Goal: Task Accomplishment & Management: Manage account settings

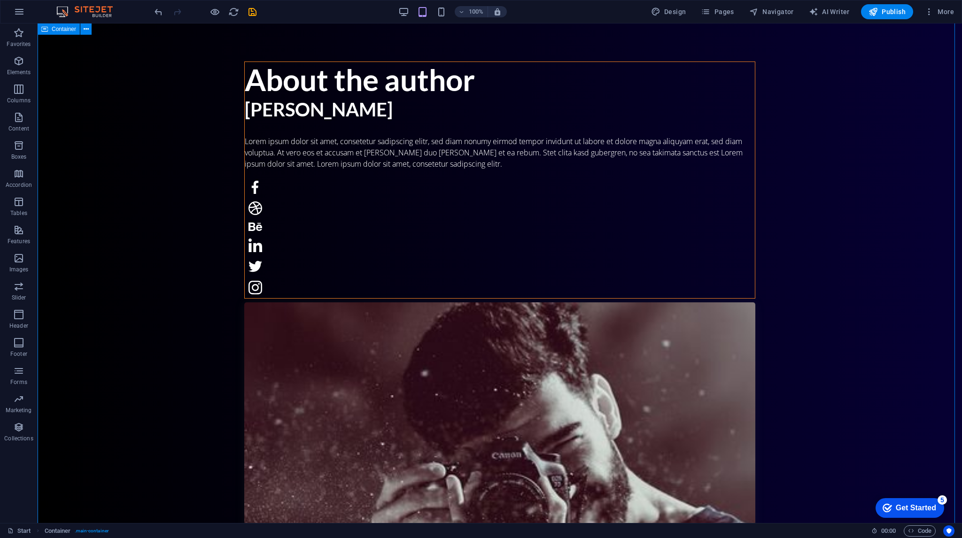
scroll to position [517, 0]
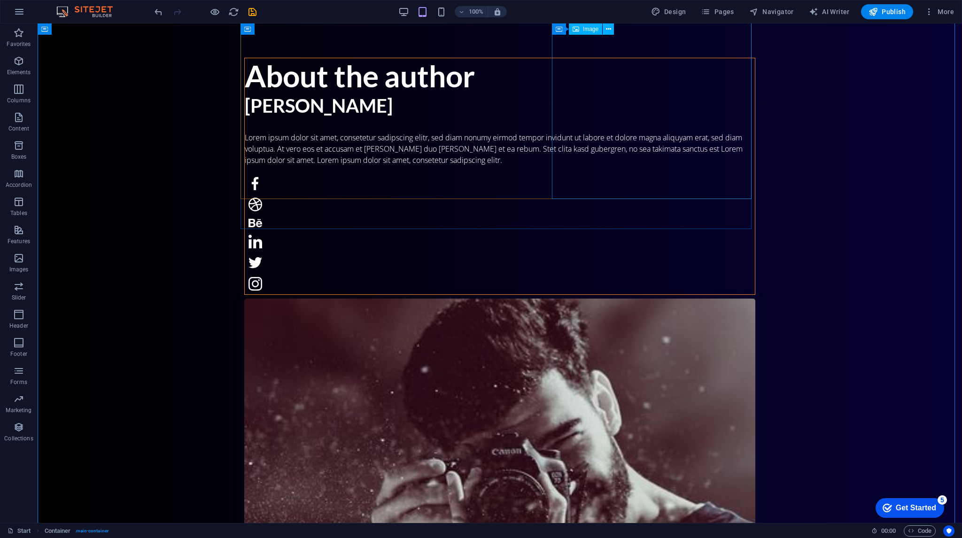
click at [729, 299] on figure at bounding box center [499, 527] width 511 height 457
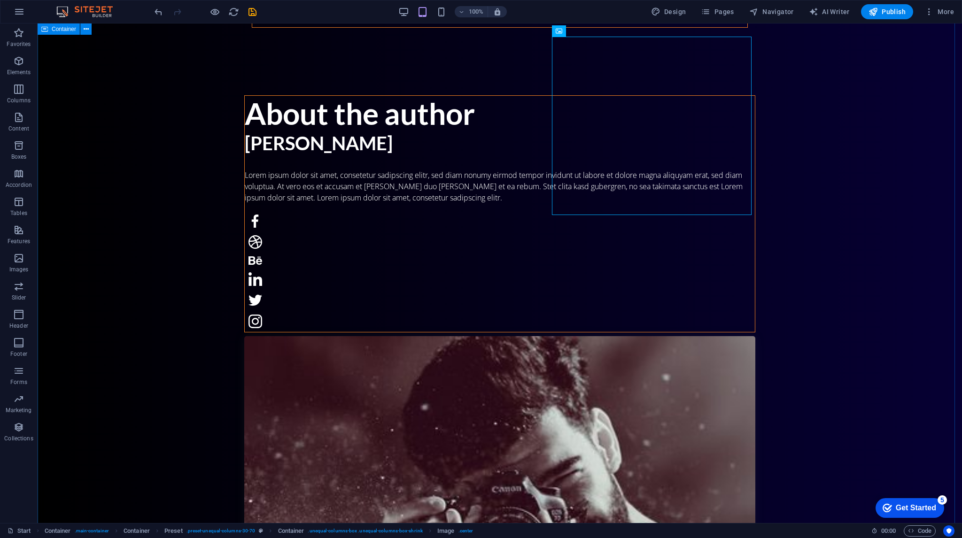
scroll to position [423, 0]
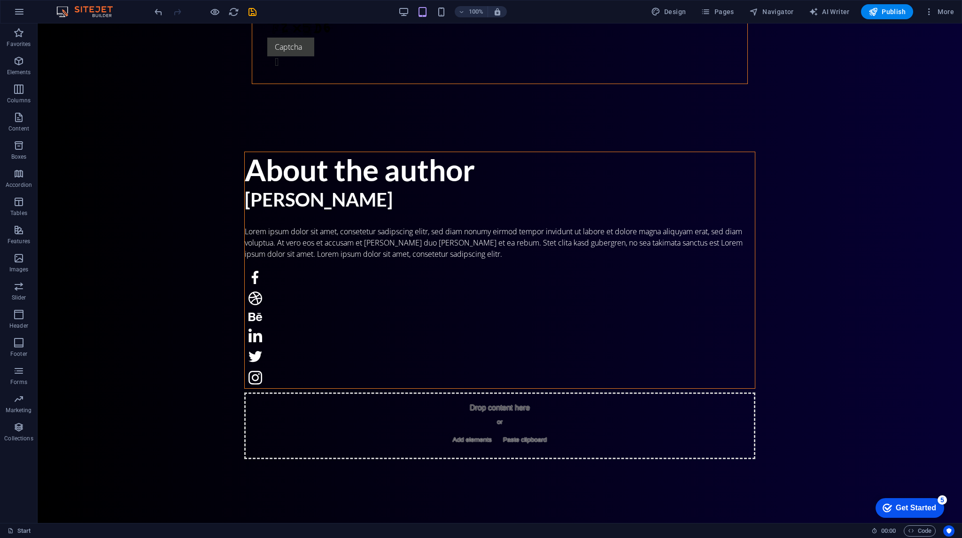
click at [15, 16] on icon "button" at bounding box center [19, 11] width 11 height 11
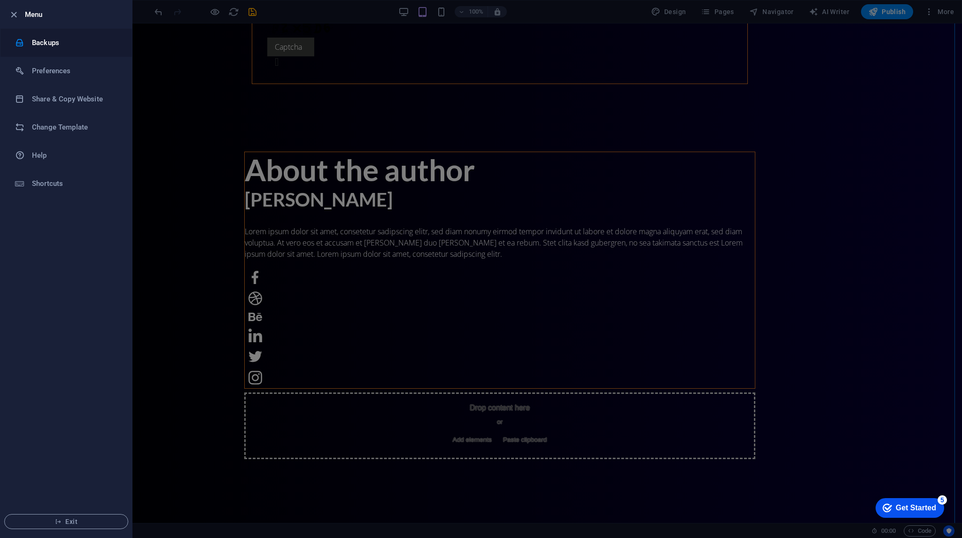
click at [51, 39] on h6 "Backups" at bounding box center [75, 42] width 87 height 11
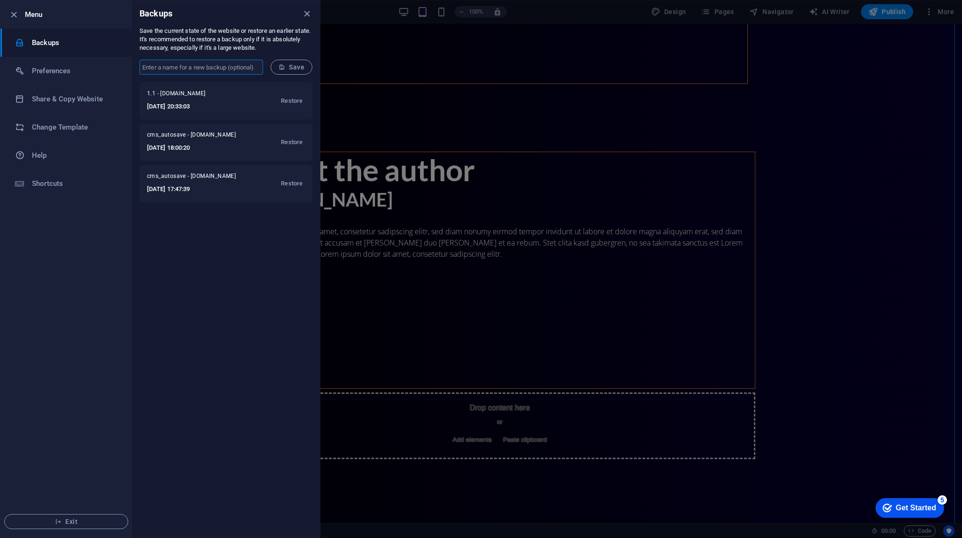
click at [242, 66] on input "text" at bounding box center [202, 67] width 124 height 15
click at [870, 285] on div at bounding box center [481, 269] width 962 height 538
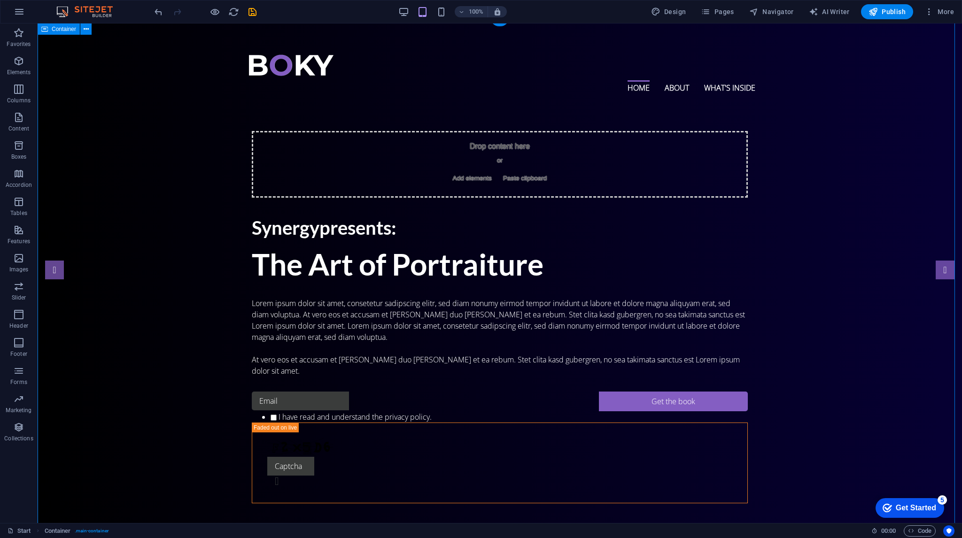
scroll to position [0, 0]
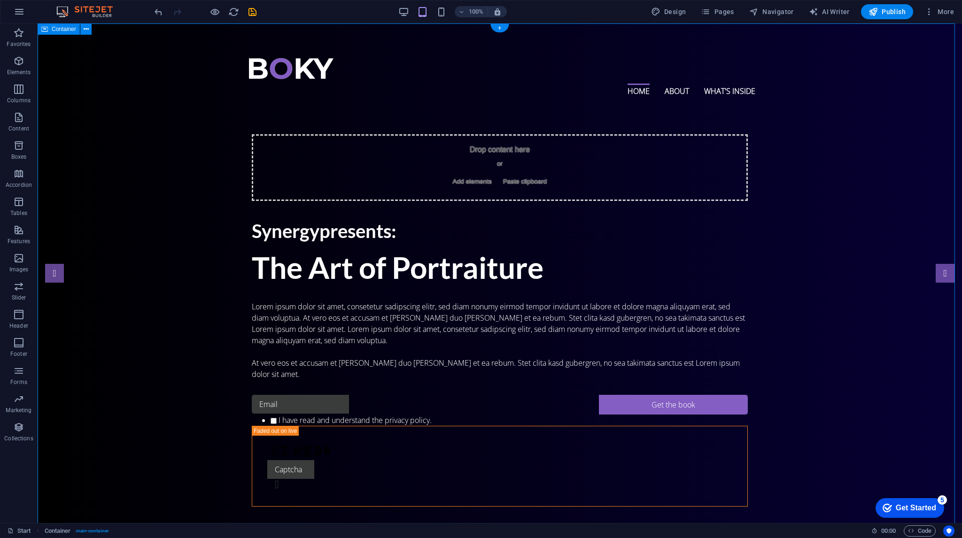
drag, startPoint x: 885, startPoint y: 314, endPoint x: 337, endPoint y: 70, distance: 599.8
click at [936, 17] on button "More" at bounding box center [939, 11] width 37 height 15
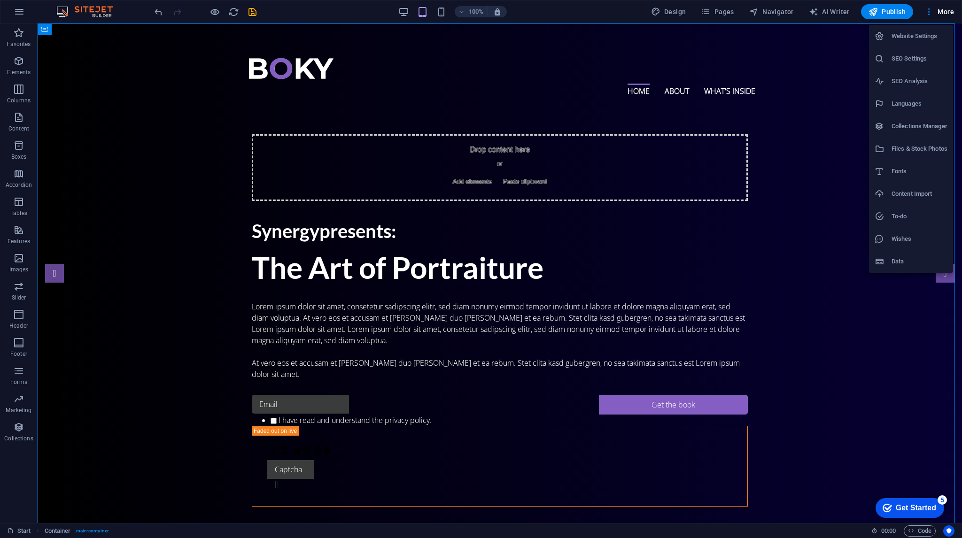
click at [798, 238] on div at bounding box center [481, 269] width 962 height 538
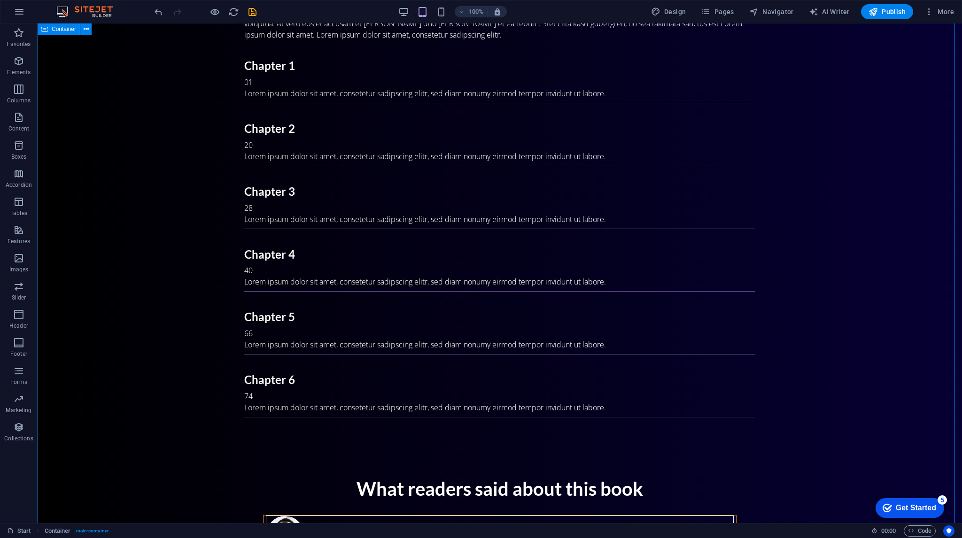
scroll to position [1205, 0]
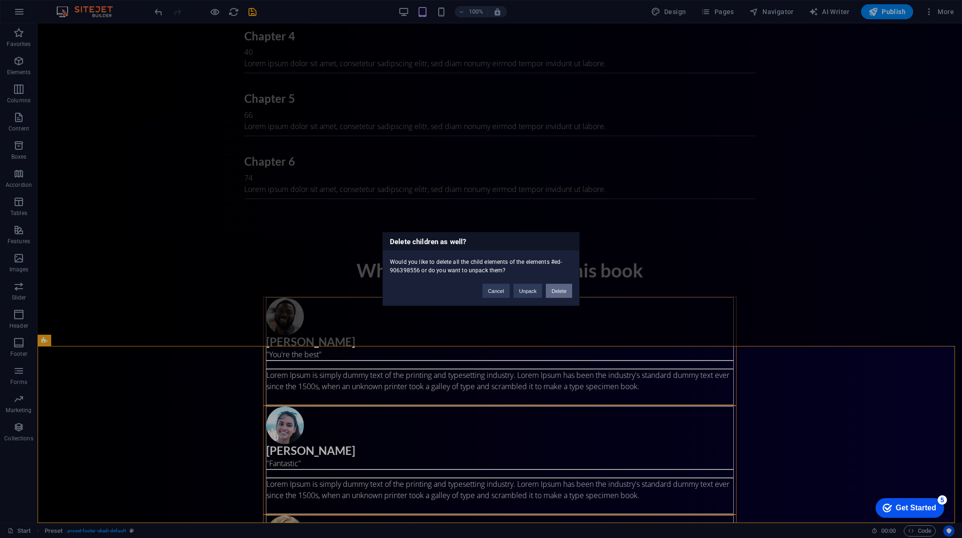
click at [560, 292] on button "Delete" at bounding box center [559, 291] width 26 height 14
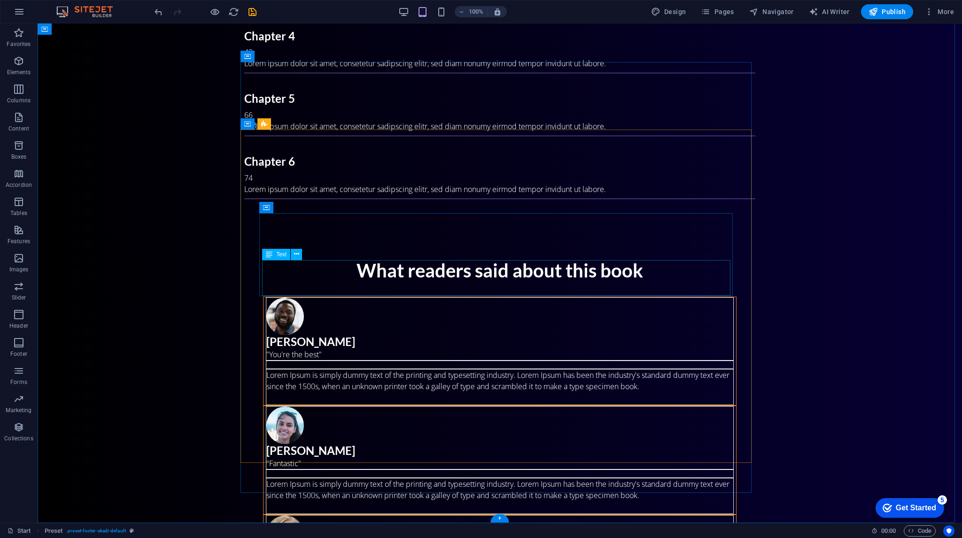
scroll to position [1028, 0]
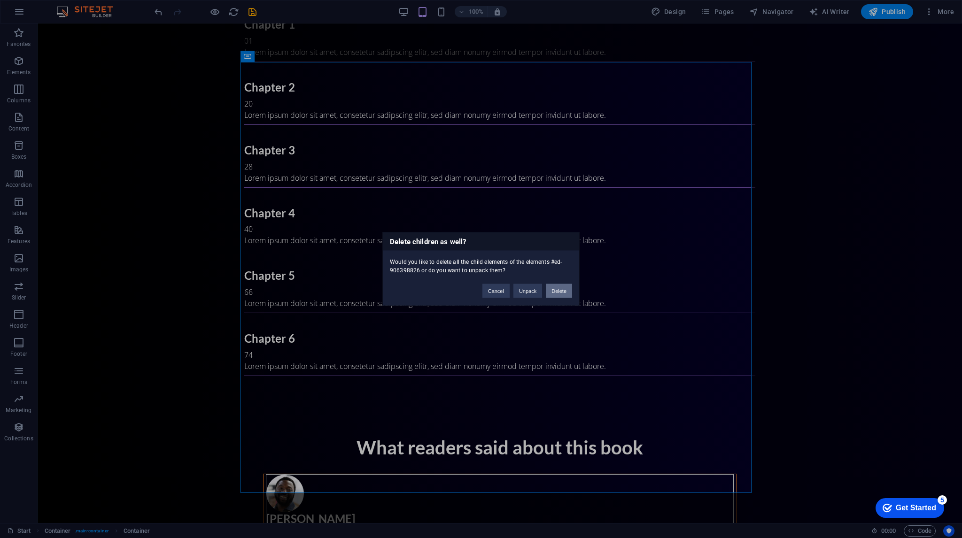
click at [559, 295] on button "Delete" at bounding box center [559, 291] width 26 height 14
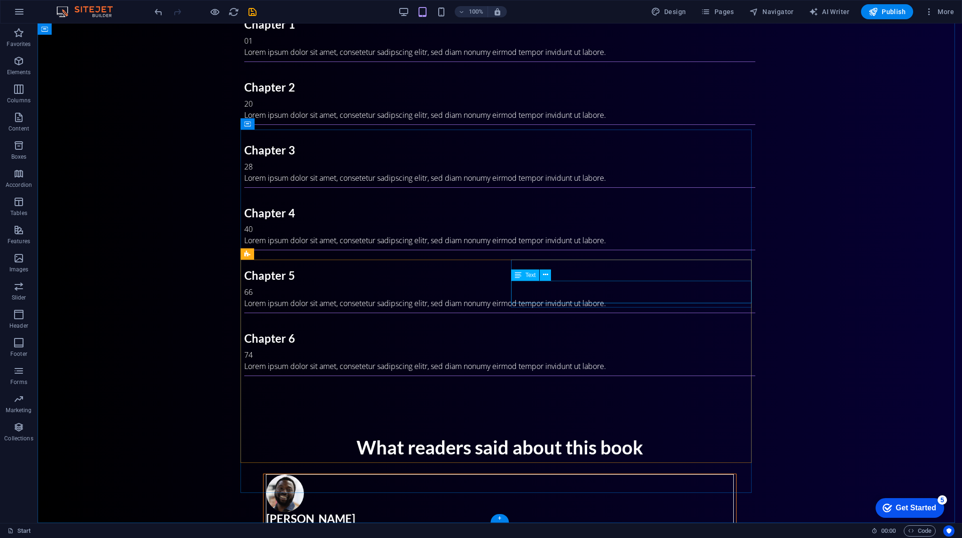
scroll to position [597, 0]
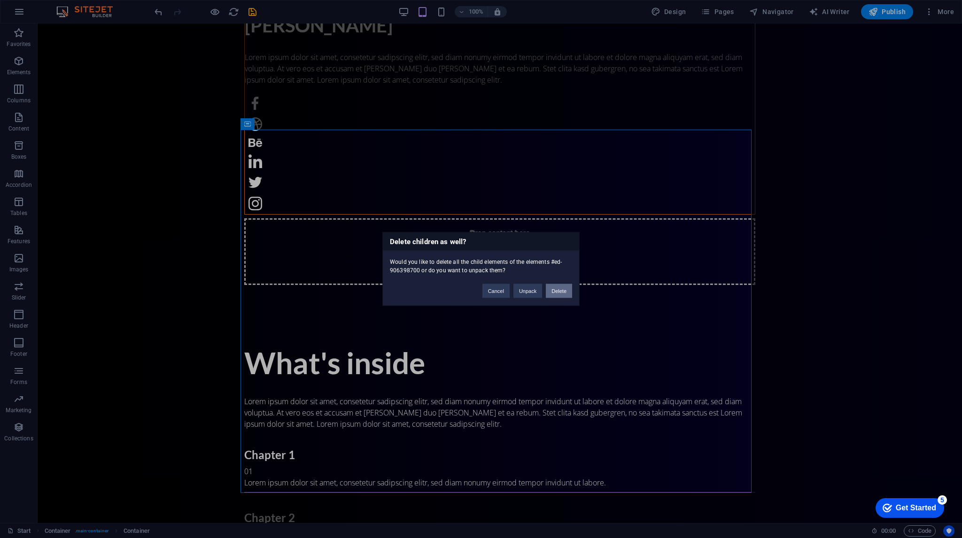
click at [559, 292] on button "Delete" at bounding box center [559, 291] width 26 height 14
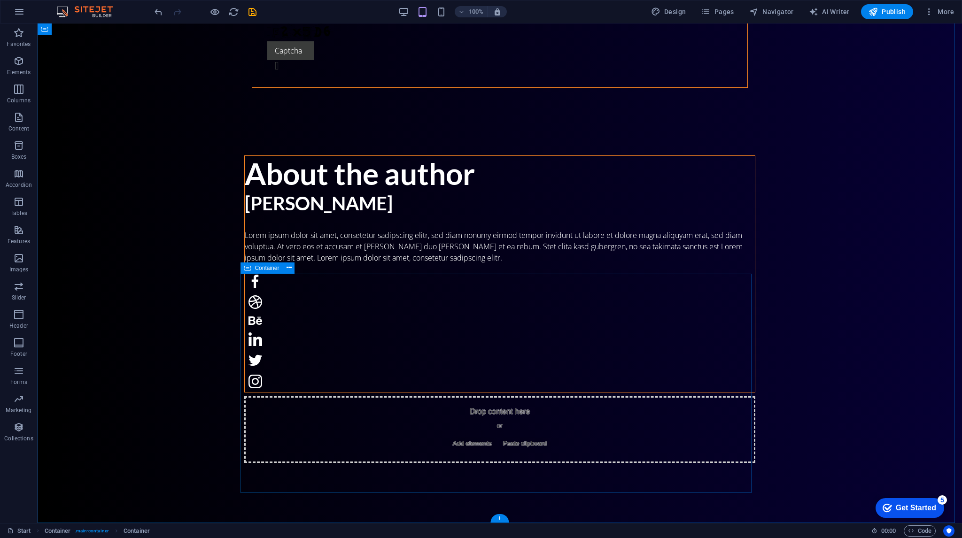
scroll to position [233, 0]
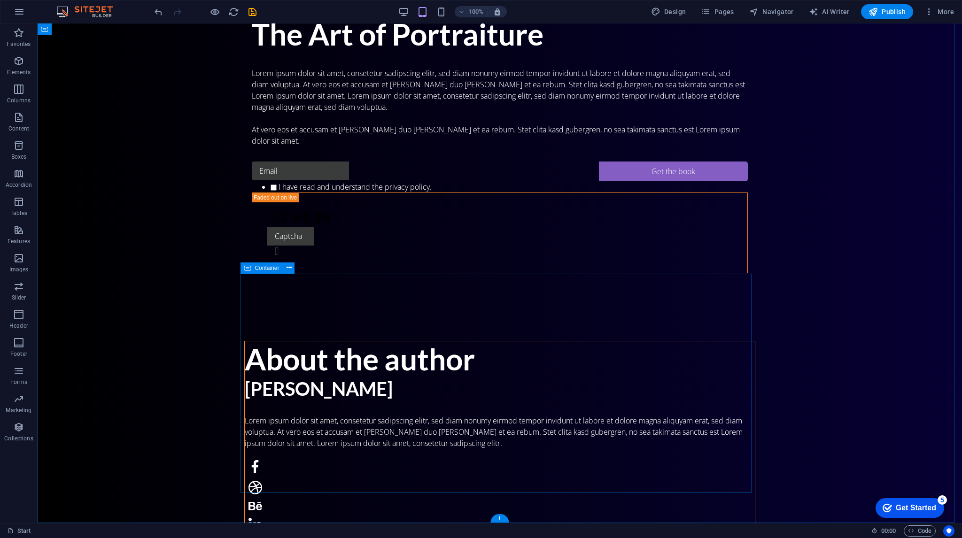
click at [556, 311] on div "About the author John Doe Lorem ipsum dolor sit amet, consetetur sadipscing eli…" at bounding box center [499, 495] width 511 height 368
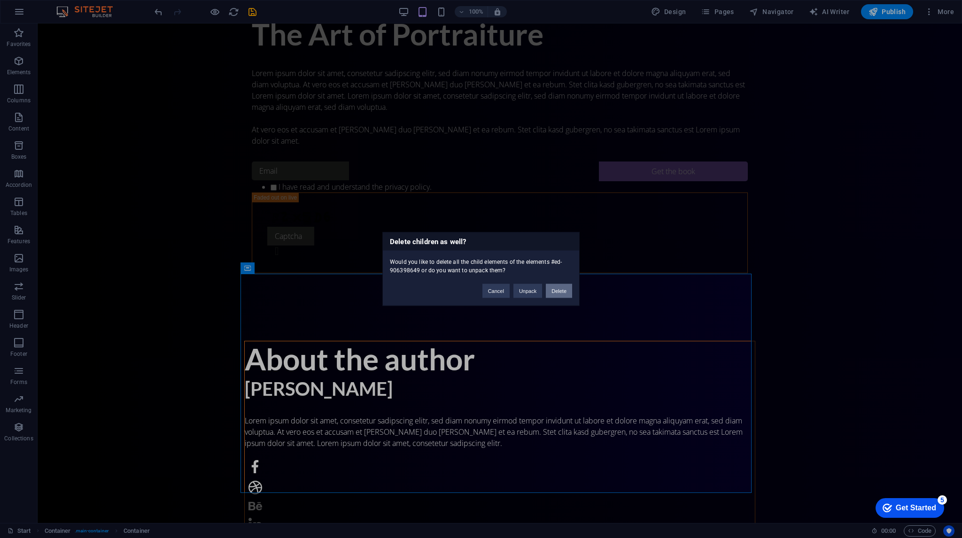
click at [560, 287] on button "Delete" at bounding box center [559, 291] width 26 height 14
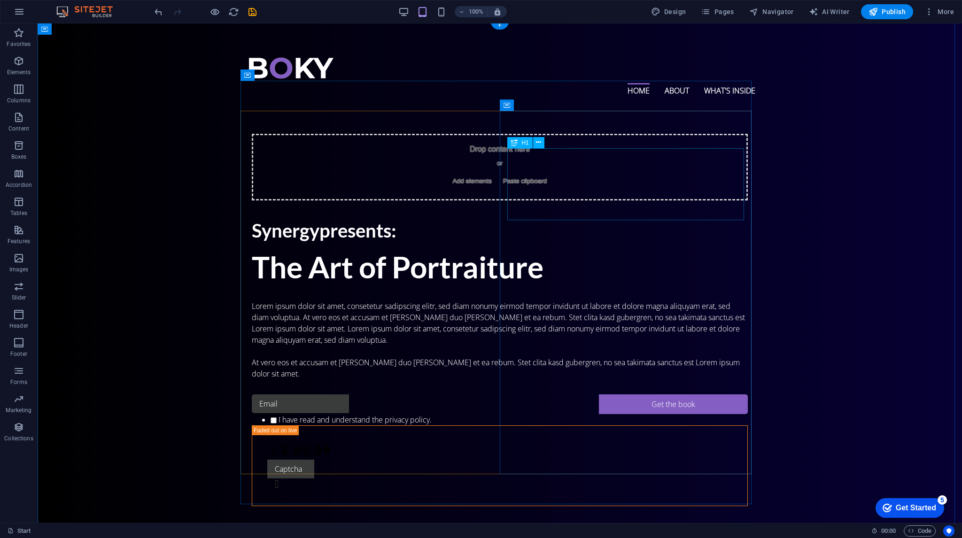
scroll to position [0, 0]
click at [552, 97] on div "Drop content here or Add elements Paste clipboard Synergy presents: The Art of …" at bounding box center [499, 321] width 511 height 448
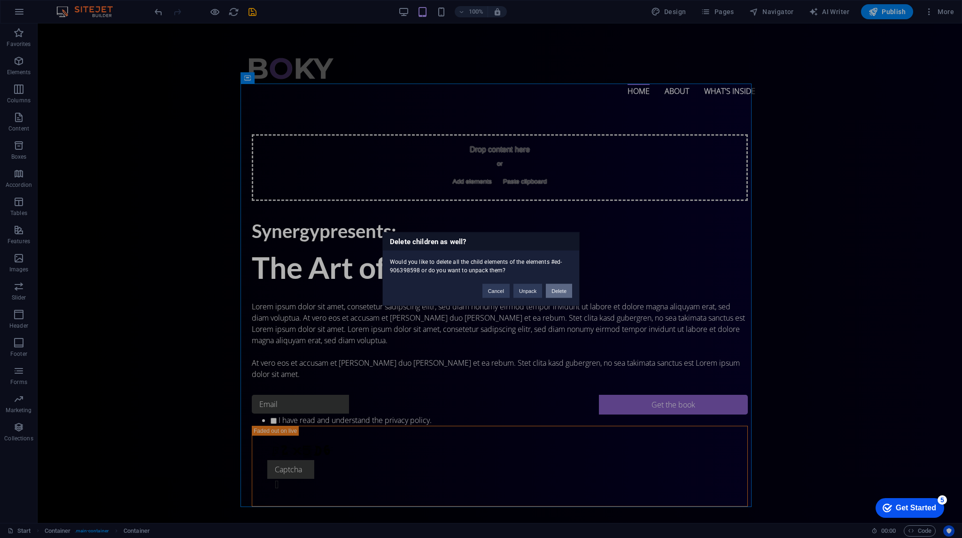
drag, startPoint x: 559, startPoint y: 290, endPoint x: 482, endPoint y: 181, distance: 133.1
click at [559, 290] on button "Delete" at bounding box center [559, 291] width 26 height 14
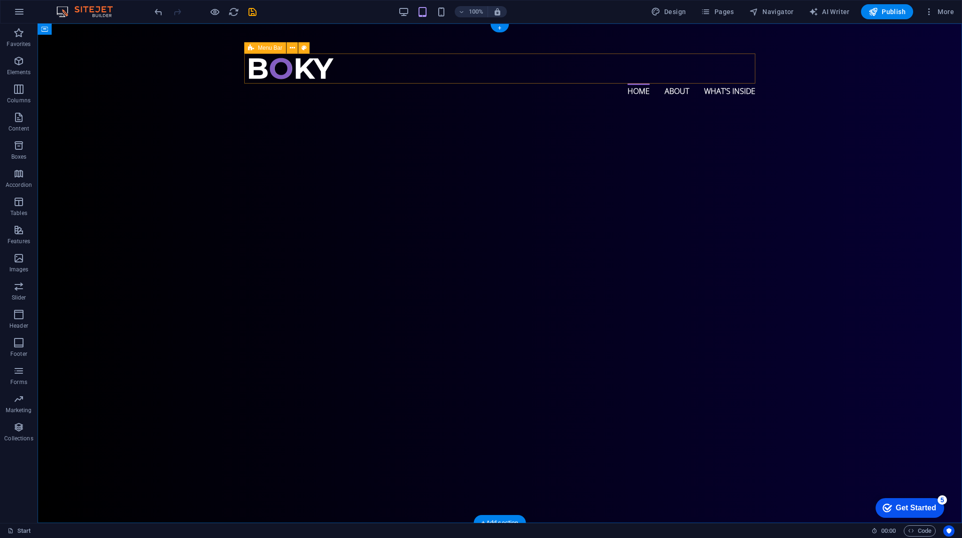
click at [446, 67] on div "Home About What's inside" at bounding box center [499, 75] width 511 height 43
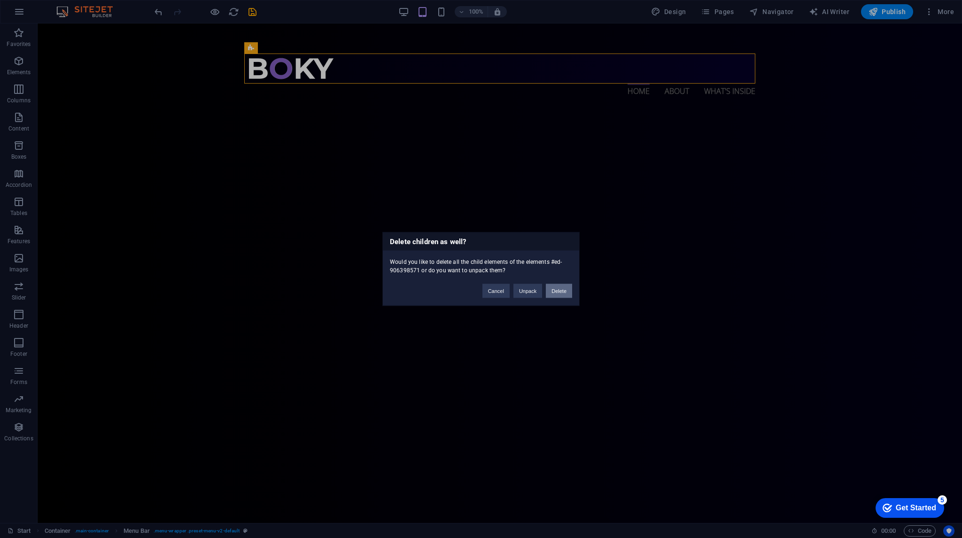
drag, startPoint x: 571, startPoint y: 292, endPoint x: 530, endPoint y: 268, distance: 47.8
click at [571, 292] on button "Delete" at bounding box center [559, 291] width 26 height 14
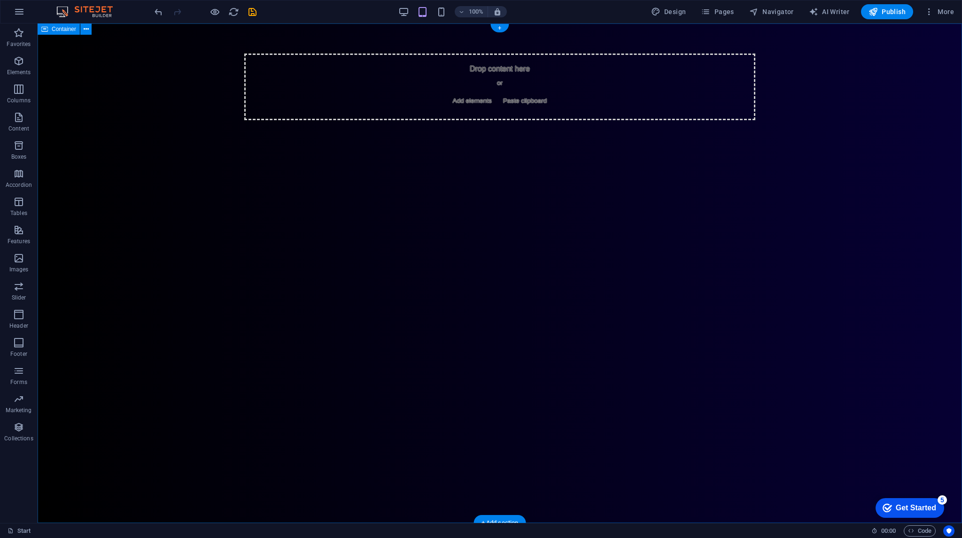
click at [541, 214] on div "Drop content here or Add elements Paste clipboard" at bounding box center [500, 273] width 925 height 500
click at [524, 87] on div "Drop content here or Add elements Paste clipboard" at bounding box center [499, 87] width 511 height 67
click at [698, 63] on div "Drop content here or Add elements Paste clipboard" at bounding box center [499, 87] width 511 height 67
click at [670, 51] on div "Drop content here or Add elements Paste clipboard" at bounding box center [500, 273] width 925 height 500
click at [657, 79] on div "Drop content here or Add elements Paste clipboard" at bounding box center [499, 87] width 511 height 67
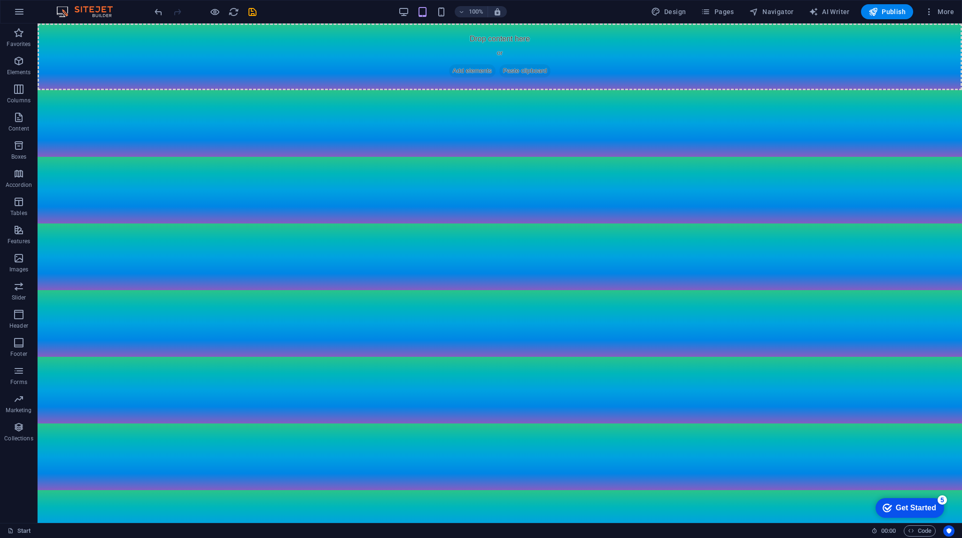
click at [642, 90] on html "Skip to main content Drop content here or Add elements Paste clipboard" at bounding box center [500, 56] width 925 height 67
click at [158, 13] on icon "undo" at bounding box center [158, 12] width 11 height 11
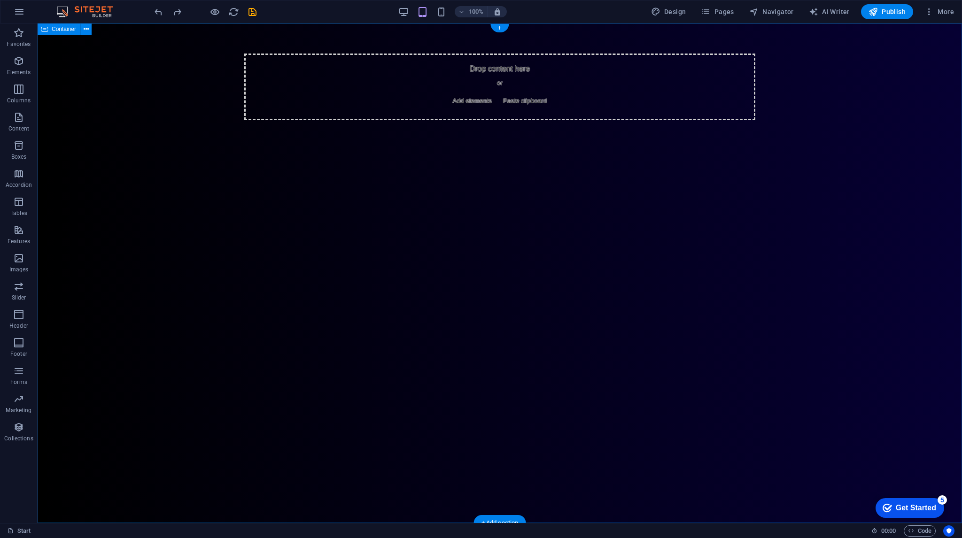
click at [443, 228] on div "Drop content here or Add elements Paste clipboard" at bounding box center [500, 273] width 925 height 500
click at [477, 239] on div "Drop content here or Add elements Paste clipboard" at bounding box center [500, 273] width 925 height 500
click at [517, 205] on div "Drop content here or Add elements Paste clipboard" at bounding box center [500, 273] width 925 height 500
click at [465, 96] on span "Add elements" at bounding box center [472, 100] width 47 height 13
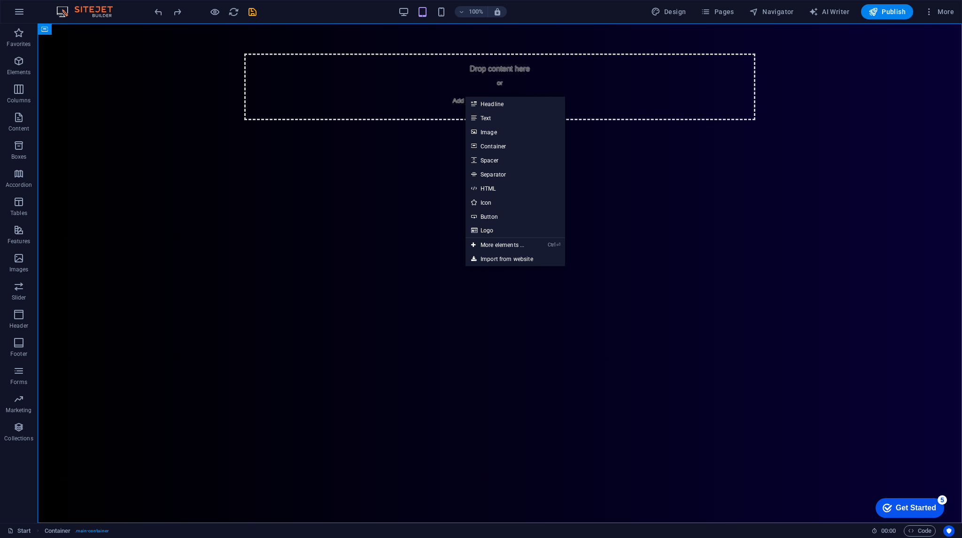
click at [468, 181] on link "Separator" at bounding box center [516, 174] width 100 height 14
select select "%"
select select "px"
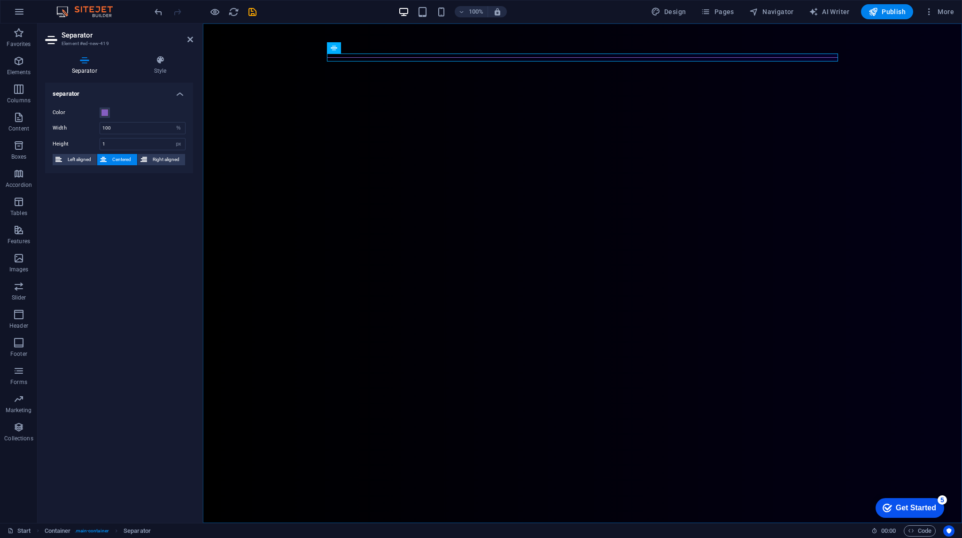
drag, startPoint x: 447, startPoint y: 200, endPoint x: 466, endPoint y: 212, distance: 23.1
click at [153, 12] on icon "undo" at bounding box center [158, 12] width 11 height 11
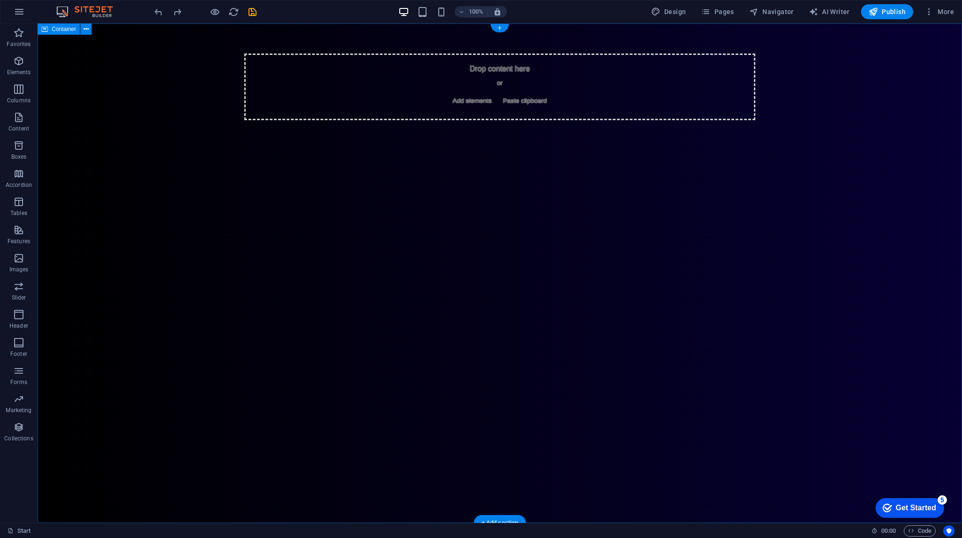
click at [366, 225] on div "Drop content here or Add elements Paste clipboard" at bounding box center [500, 273] width 925 height 500
click at [513, 98] on span "Paste clipboard" at bounding box center [525, 100] width 52 height 13
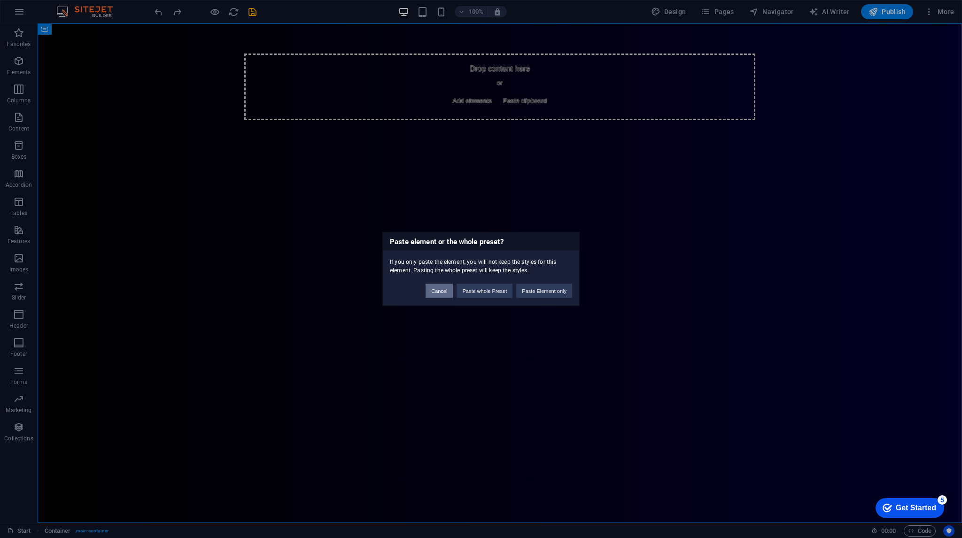
drag, startPoint x: 440, startPoint y: 290, endPoint x: 448, endPoint y: 182, distance: 108.3
click at [440, 290] on button "Cancel" at bounding box center [439, 291] width 27 height 14
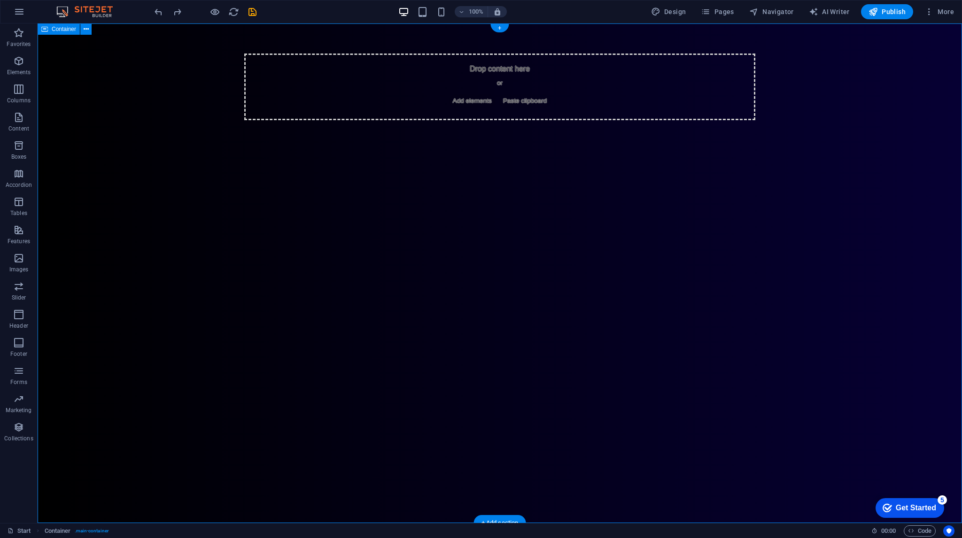
click at [487, 203] on div "Drop content here or Add elements Paste clipboard" at bounding box center [500, 273] width 925 height 500
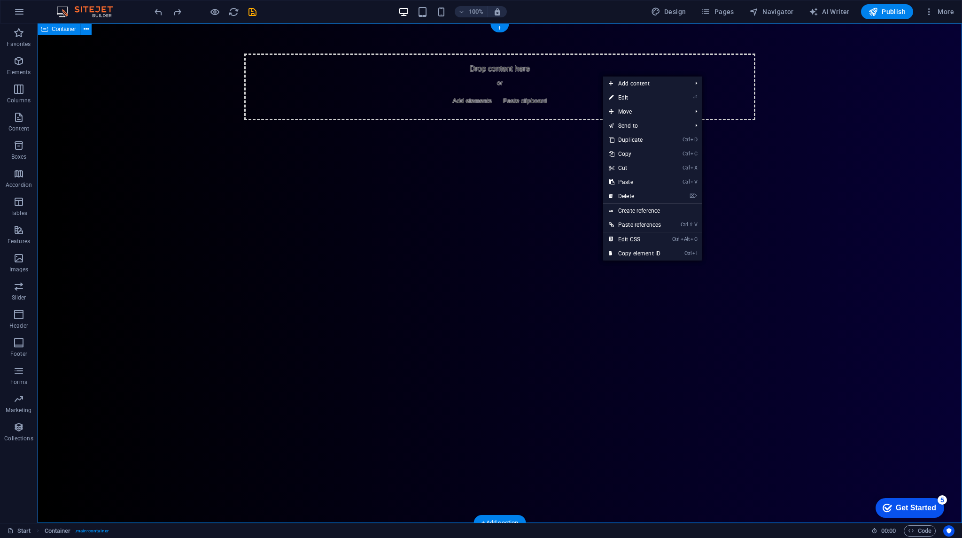
click at [569, 98] on div "Drop content here or Add elements Paste clipboard" at bounding box center [499, 87] width 511 height 67
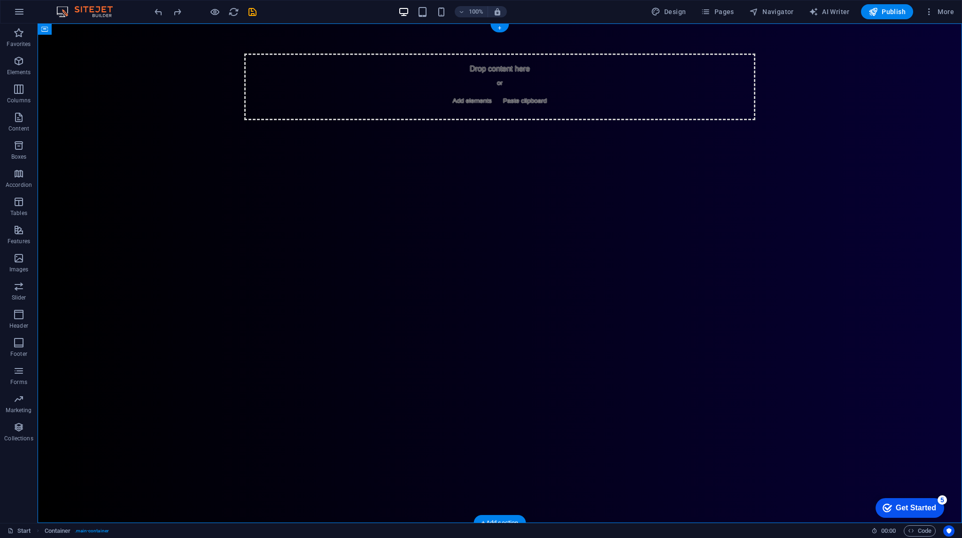
drag, startPoint x: 586, startPoint y: 85, endPoint x: 603, endPoint y: 193, distance: 109.4
click at [603, 193] on div "Drop content here or Add elements Paste clipboard" at bounding box center [500, 273] width 925 height 500
drag, startPoint x: 396, startPoint y: 81, endPoint x: 420, endPoint y: 87, distance: 25.1
click at [420, 87] on div "Drop content here or Add elements Paste clipboard" at bounding box center [499, 87] width 511 height 67
drag, startPoint x: 375, startPoint y: 173, endPoint x: 396, endPoint y: 275, distance: 103.7
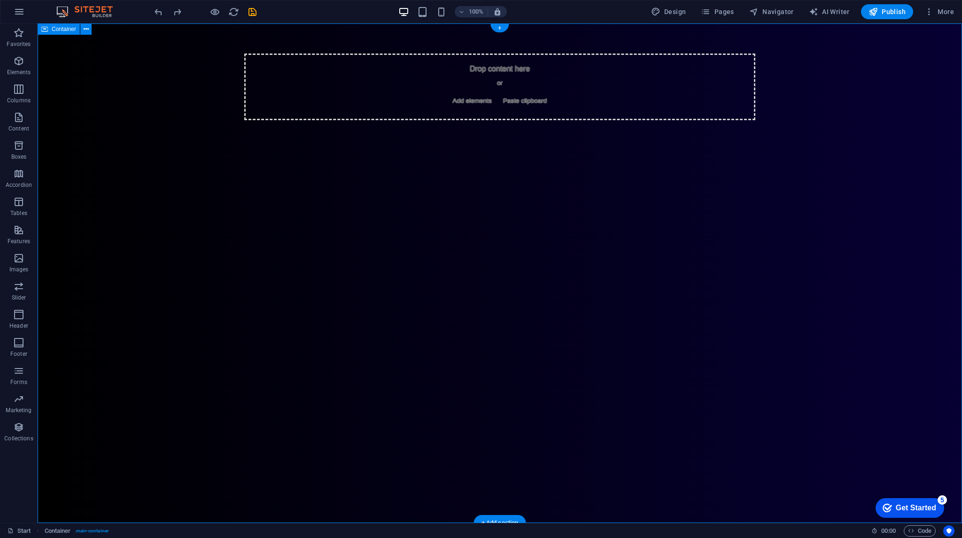
click at [376, 175] on div "Drop content here or Add elements Paste clipboard" at bounding box center [500, 273] width 925 height 500
click at [927, 9] on icon "button" at bounding box center [929, 11] width 9 height 9
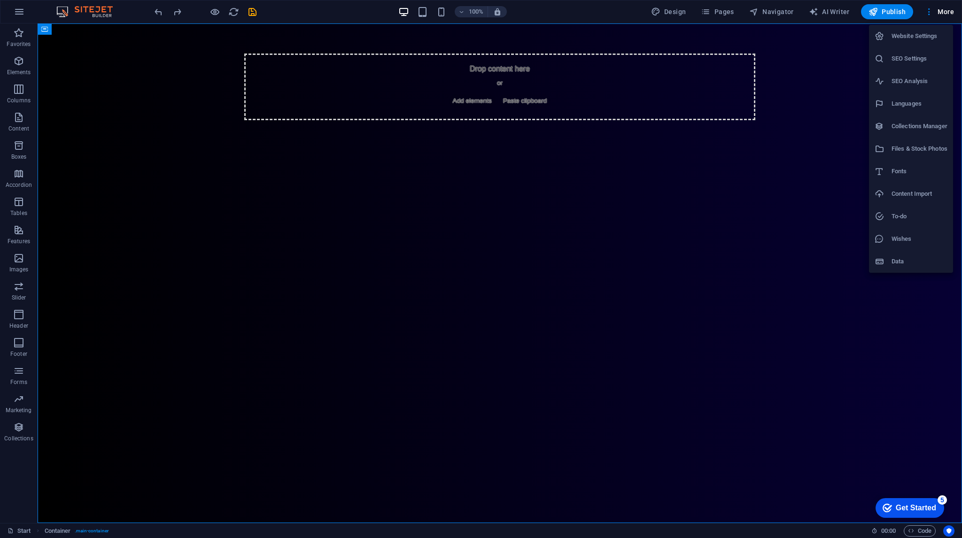
click at [917, 190] on h6 "Content Import" at bounding box center [920, 193] width 56 height 11
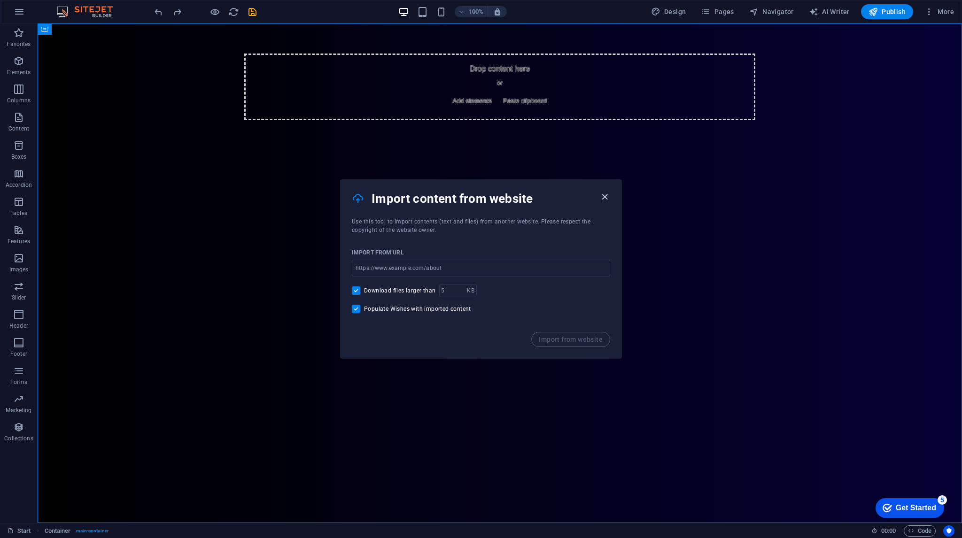
click at [607, 194] on icon "button" at bounding box center [604, 197] width 11 height 11
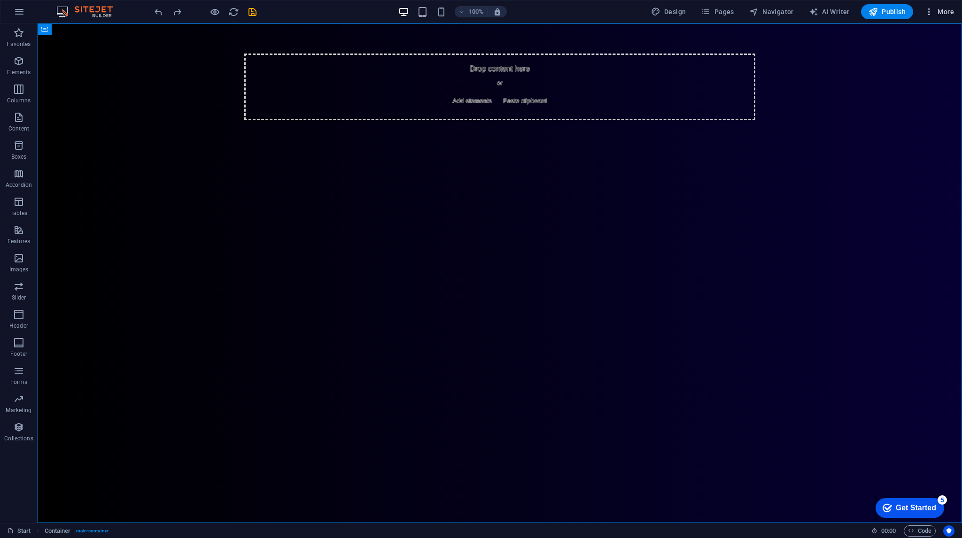
click at [934, 15] on icon "button" at bounding box center [929, 11] width 9 height 9
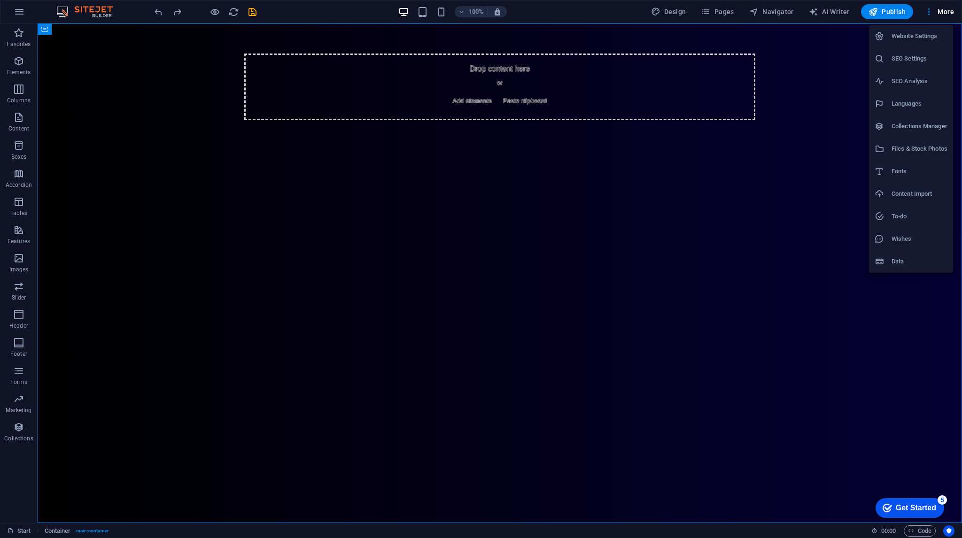
click at [927, 194] on h6 "Content Import" at bounding box center [920, 193] width 56 height 11
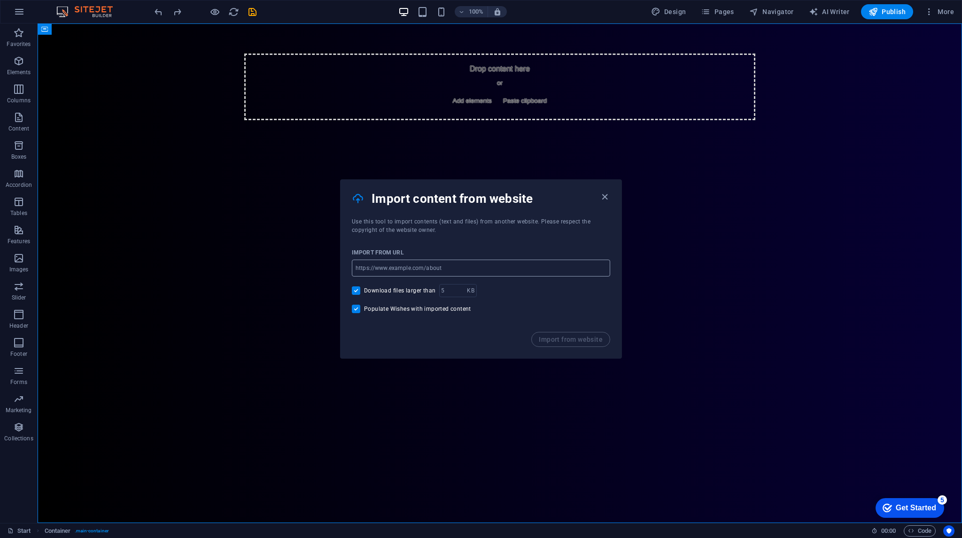
click at [381, 267] on input "url" at bounding box center [481, 268] width 258 height 17
click at [405, 262] on input "url" at bounding box center [481, 268] width 258 height 17
click at [567, 342] on div "Import from website" at bounding box center [481, 345] width 281 height 26
click at [607, 196] on icon "button" at bounding box center [604, 197] width 11 height 11
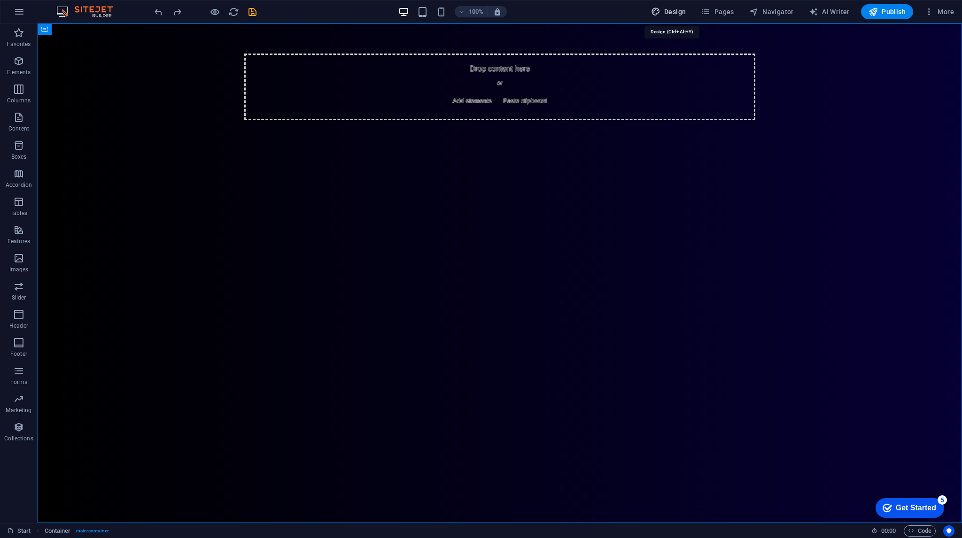
click at [676, 13] on span "Design" at bounding box center [668, 11] width 35 height 9
select select "px"
select select "300"
select select "px"
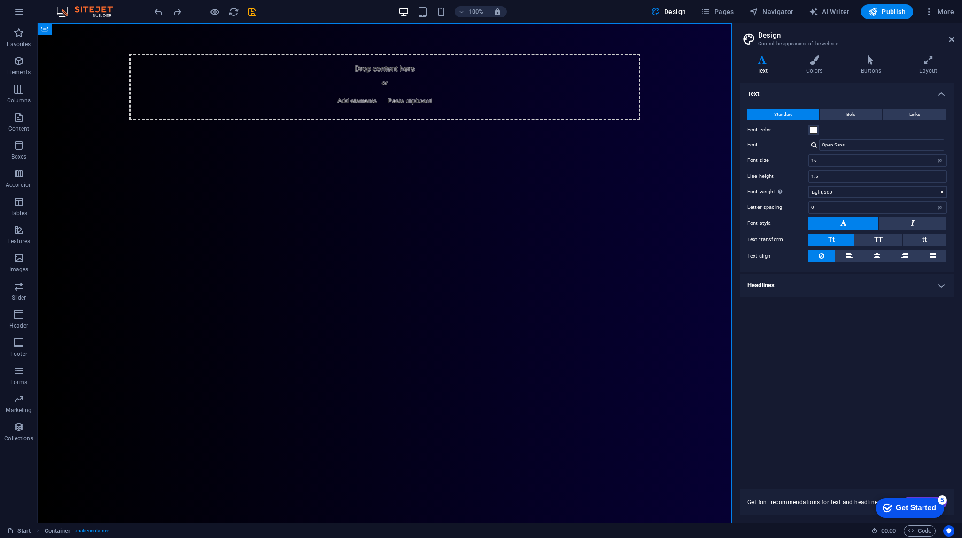
click at [947, 44] on header "Design Control the appearance of the website" at bounding box center [848, 35] width 213 height 24
click at [948, 39] on h2 "Design" at bounding box center [856, 35] width 196 height 8
click at [944, 37] on h2 "Design" at bounding box center [856, 35] width 196 height 8
drag, startPoint x: 951, startPoint y: 37, endPoint x: 897, endPoint y: 7, distance: 61.8
click at [951, 37] on icon at bounding box center [952, 40] width 6 height 8
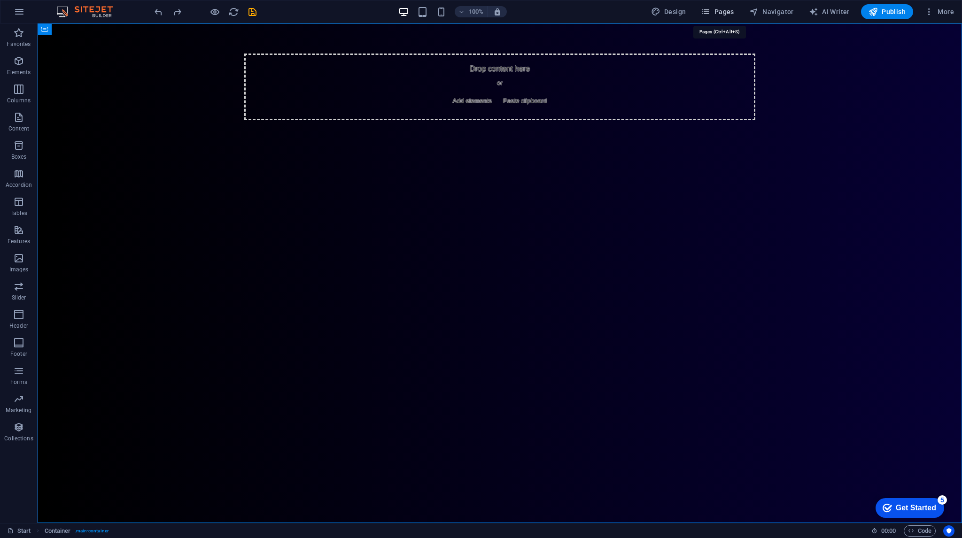
click at [715, 16] on span "Pages" at bounding box center [717, 11] width 33 height 9
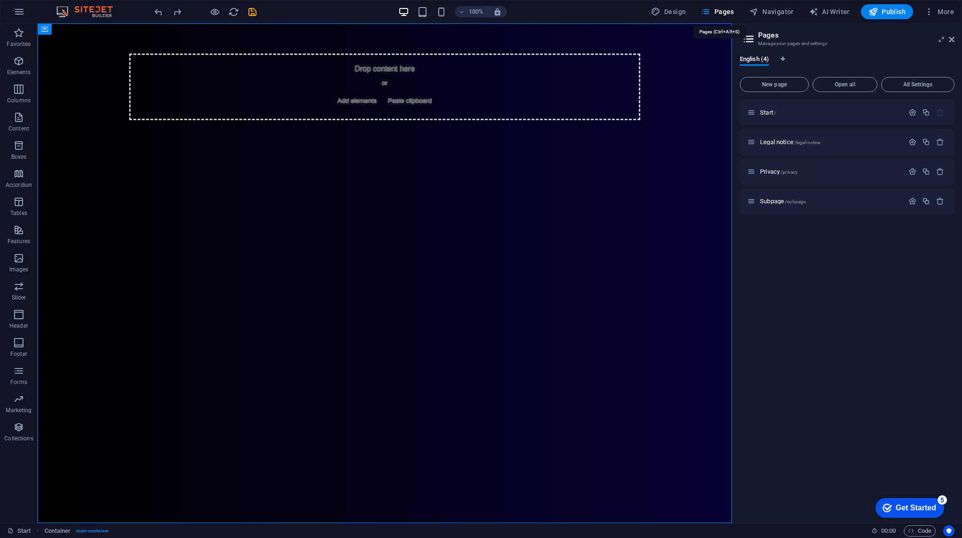
click at [730, 17] on button "Pages" at bounding box center [717, 11] width 40 height 15
click at [786, 10] on span "Navigator" at bounding box center [771, 11] width 45 height 9
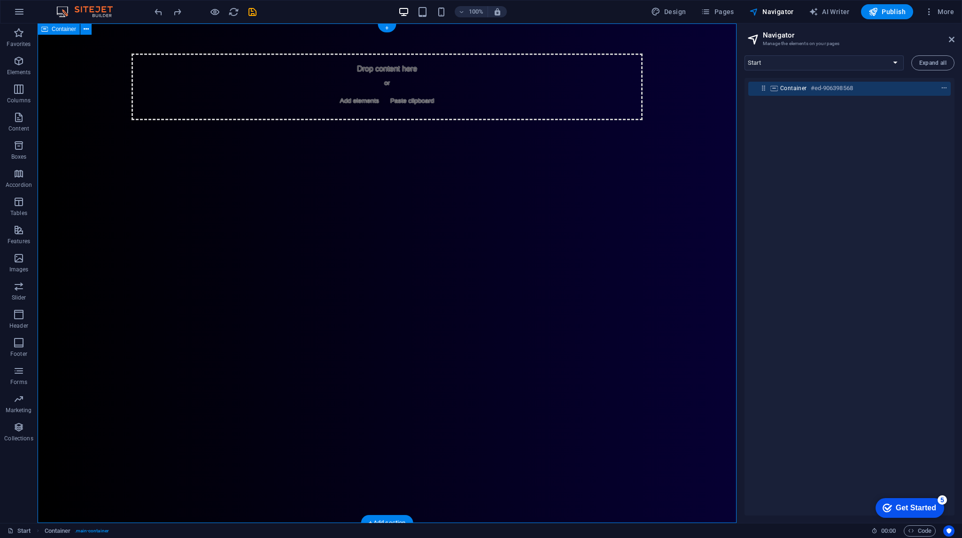
click at [940, 89] on span "context-menu" at bounding box center [944, 88] width 9 height 7
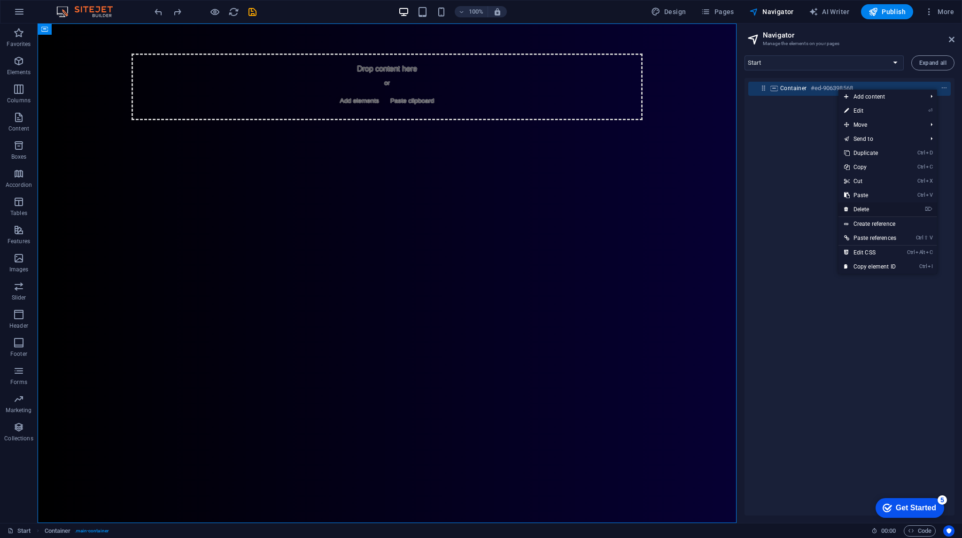
click at [874, 208] on link "⌦ Delete" at bounding box center [870, 209] width 63 height 14
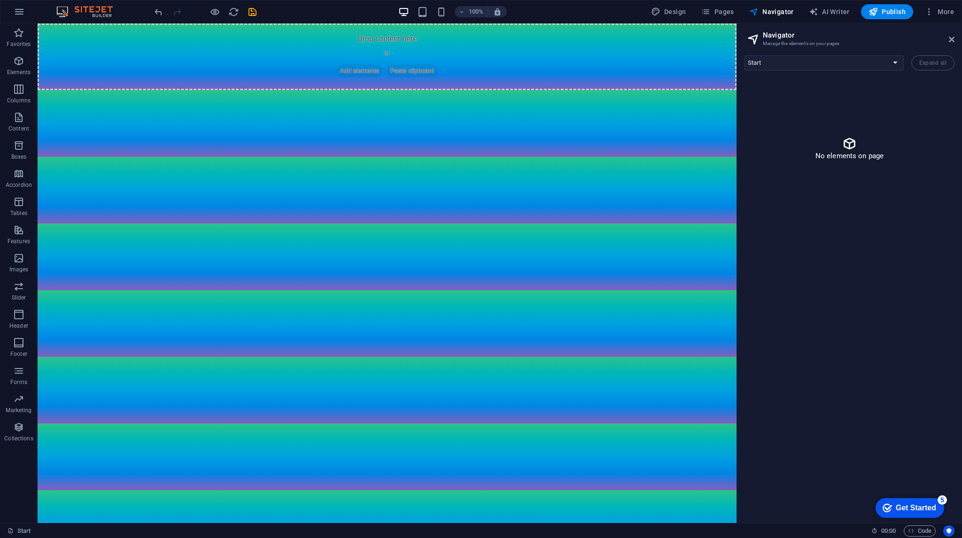
drag, startPoint x: 425, startPoint y: 132, endPoint x: 463, endPoint y: 243, distance: 117.2
click at [463, 90] on html "Skip to main content Drop content here or Add elements Paste clipboard" at bounding box center [387, 56] width 699 height 67
click at [505, 90] on html "Skip to main content Drop content here or Add elements Paste clipboard" at bounding box center [387, 56] width 699 height 67
click at [489, 53] on div "Drop content here or Add elements Paste clipboard" at bounding box center [387, 56] width 699 height 67
click at [397, 89] on div "+ Add section" at bounding box center [387, 90] width 52 height 16
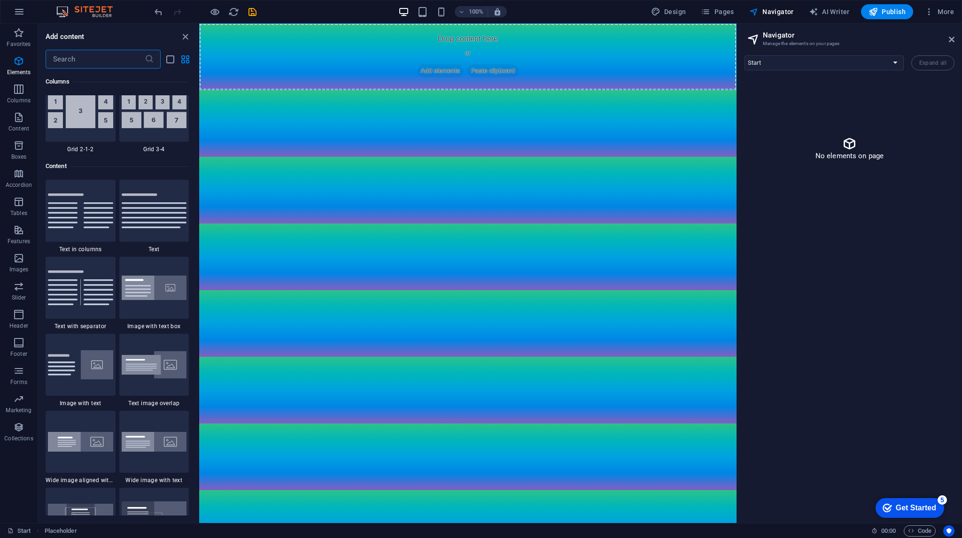
scroll to position [1644, 0]
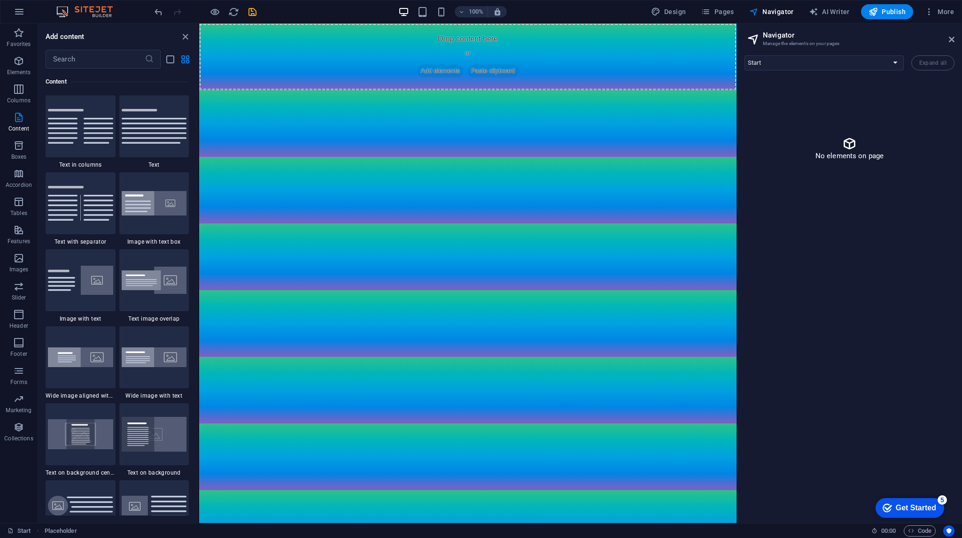
click at [763, 137] on div "No elements on page" at bounding box center [850, 148] width 210 height 141
click at [768, 117] on div "No elements on page" at bounding box center [850, 148] width 210 height 141
click at [463, 86] on div "+ Add section" at bounding box center [468, 90] width 52 height 16
click at [459, 89] on div "+ Add section" at bounding box center [468, 90] width 52 height 16
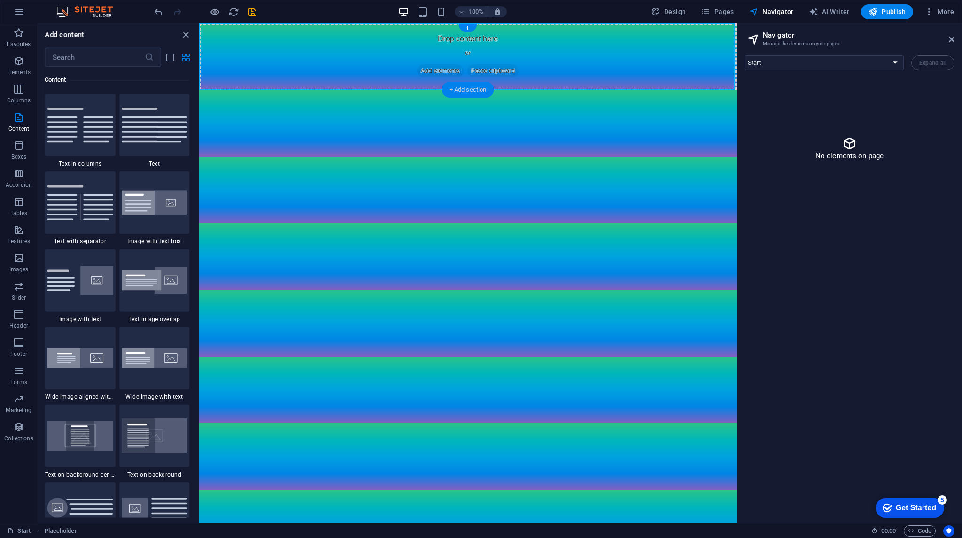
click at [459, 89] on div "+ Add section" at bounding box center [468, 90] width 52 height 16
click at [805, 144] on div "No elements on page" at bounding box center [850, 148] width 210 height 141
click at [784, 125] on div "No elements on page" at bounding box center [850, 148] width 210 height 141
click at [444, 72] on span "Add elements" at bounding box center [440, 70] width 47 height 13
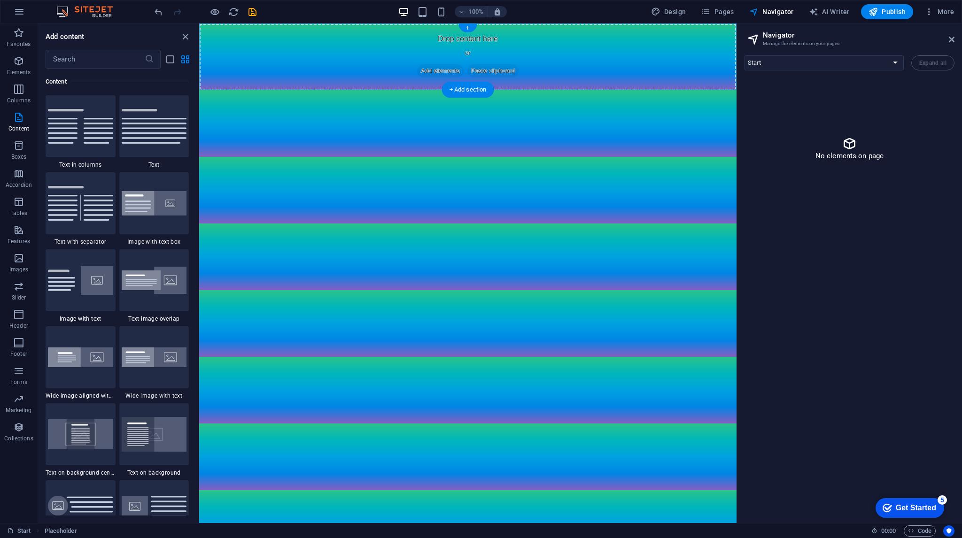
click at [442, 66] on span "Add elements" at bounding box center [440, 70] width 47 height 13
click at [501, 70] on span "Paste clipboard" at bounding box center [493, 70] width 52 height 13
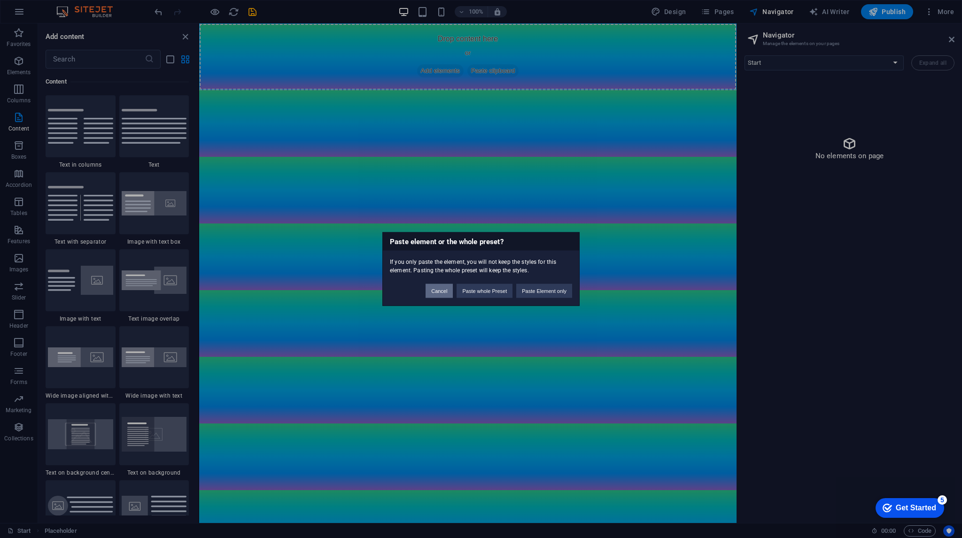
click at [445, 289] on button "Cancel" at bounding box center [439, 291] width 27 height 14
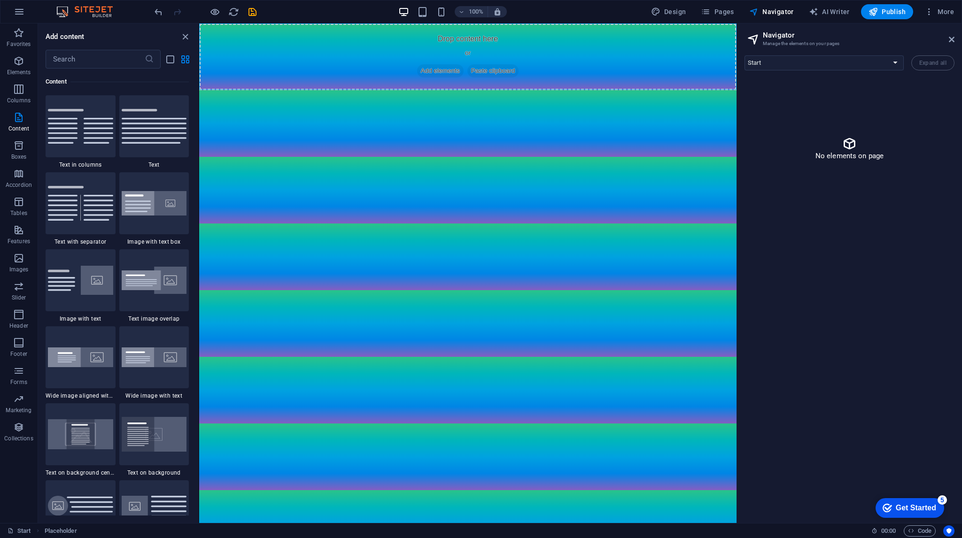
click at [778, 98] on div "No elements on page" at bounding box center [850, 148] width 210 height 141
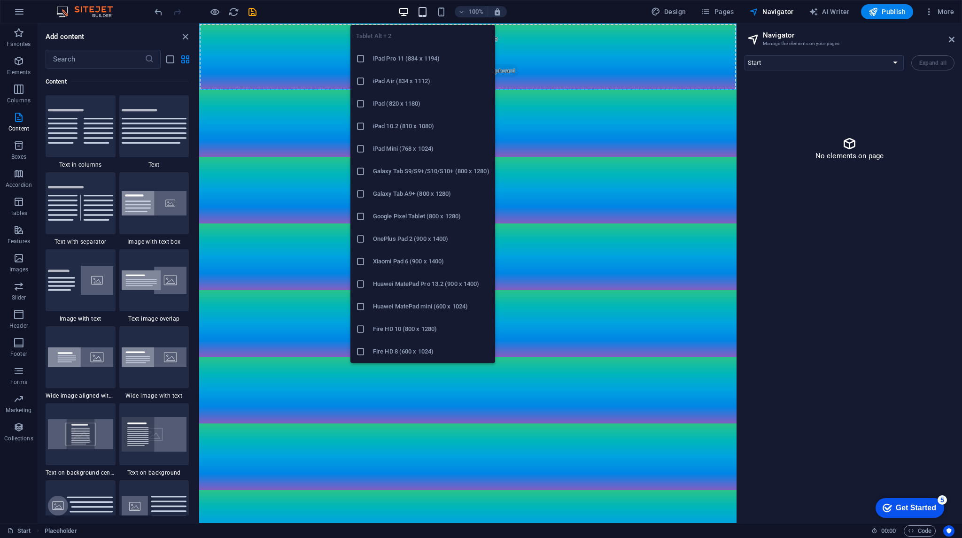
click at [427, 12] on icon "button" at bounding box center [422, 12] width 11 height 11
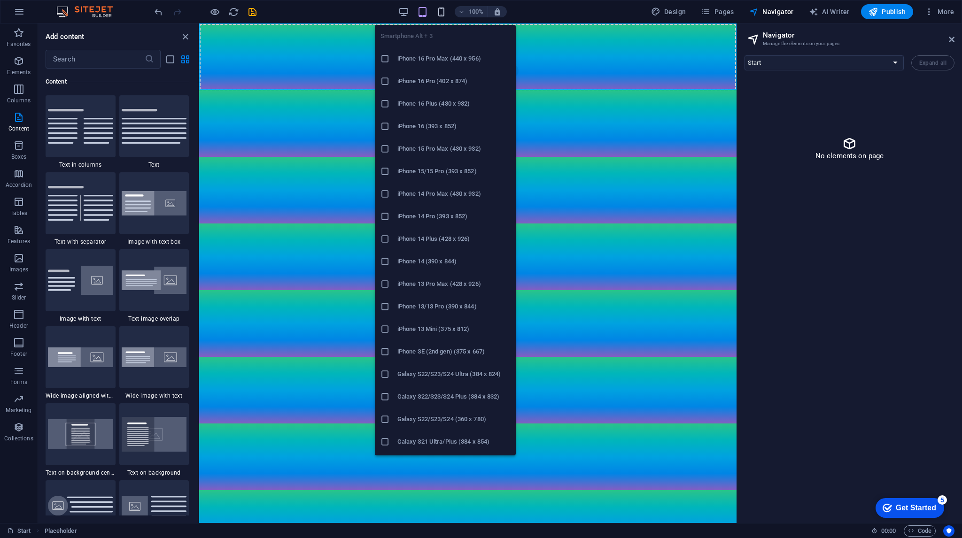
click at [443, 14] on icon "button" at bounding box center [441, 12] width 11 height 11
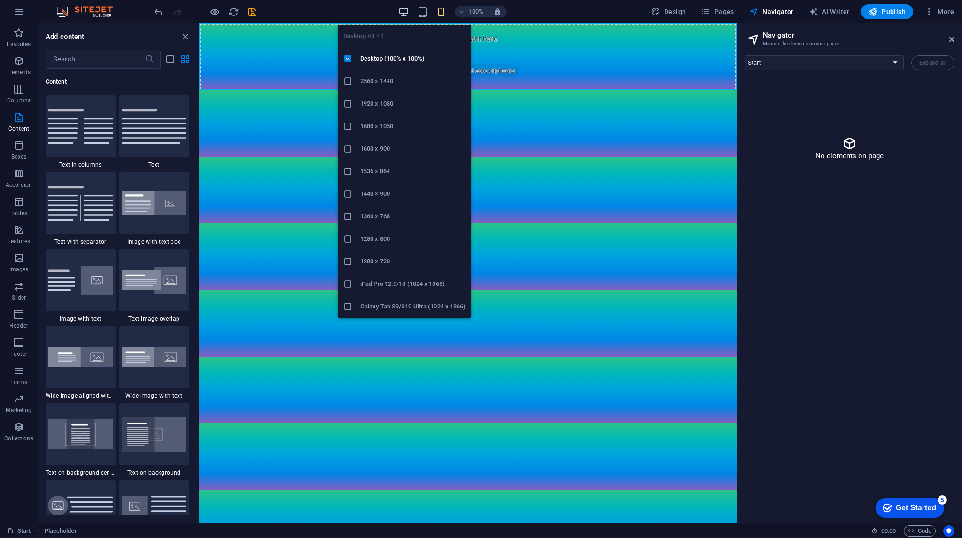
click at [405, 12] on icon "button" at bounding box center [403, 12] width 11 height 11
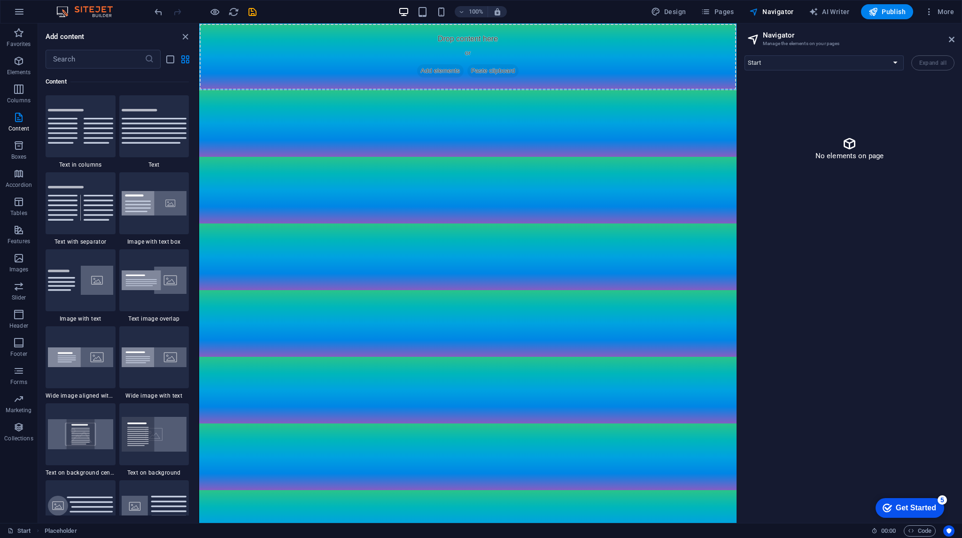
drag, startPoint x: 790, startPoint y: 160, endPoint x: 742, endPoint y: 132, distance: 55.6
click at [789, 160] on div "No elements on page" at bounding box center [850, 148] width 210 height 141
click at [665, 13] on span "Design" at bounding box center [668, 11] width 35 height 9
select select "px"
select select "300"
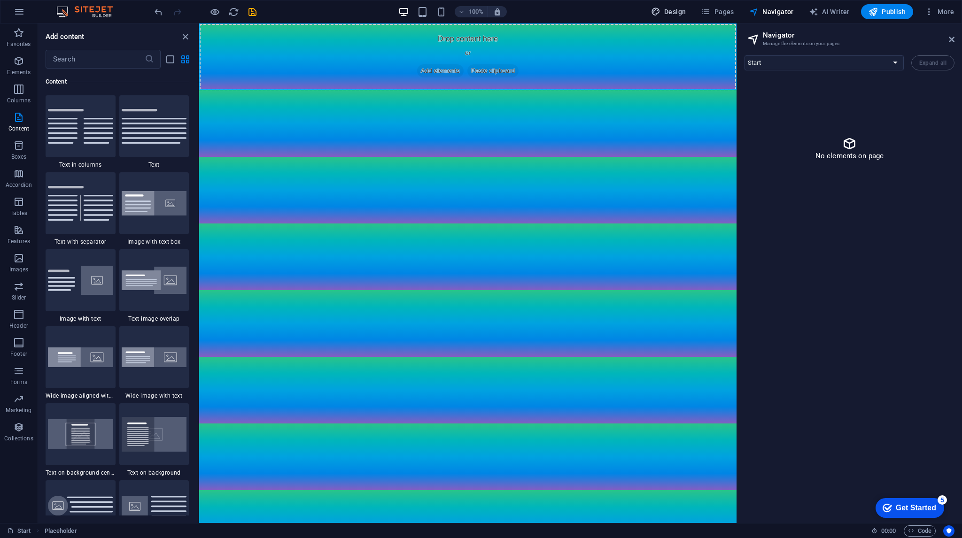
select select "px"
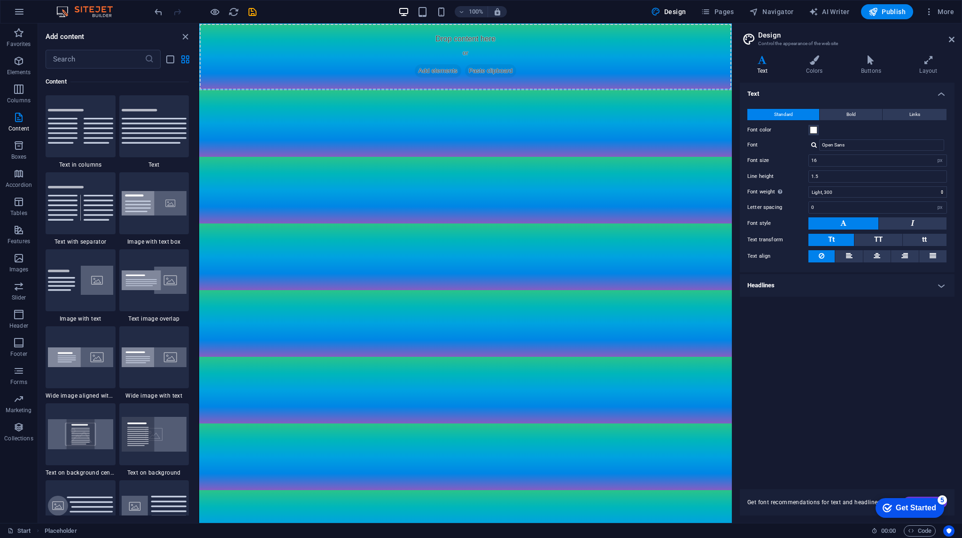
drag, startPoint x: 948, startPoint y: 40, endPoint x: 941, endPoint y: 42, distance: 7.4
click at [948, 40] on header "Design Control the appearance of the website" at bounding box center [848, 35] width 213 height 24
click at [951, 38] on icon at bounding box center [952, 40] width 6 height 8
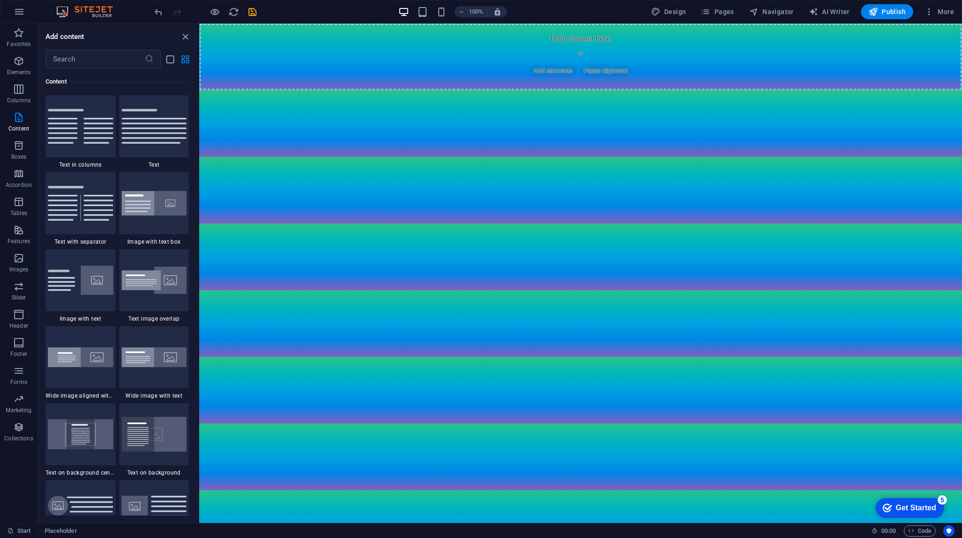
click at [94, 8] on img at bounding box center [89, 11] width 70 height 11
click at [61, 6] on img at bounding box center [89, 11] width 70 height 11
click at [96, 16] on img at bounding box center [89, 11] width 70 height 11
click at [25, 9] on button "button" at bounding box center [19, 11] width 23 height 23
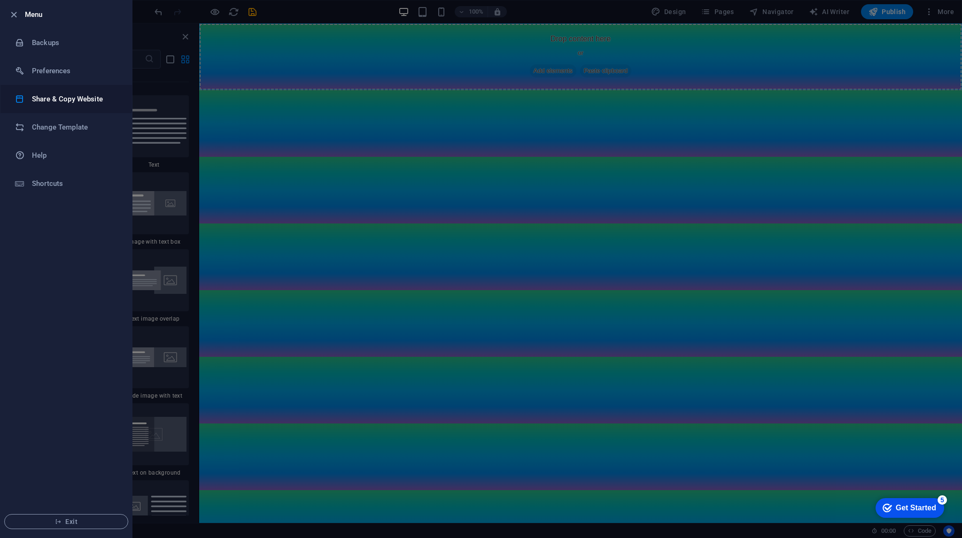
click at [59, 97] on h6 "Share & Copy Website" at bounding box center [75, 98] width 87 height 11
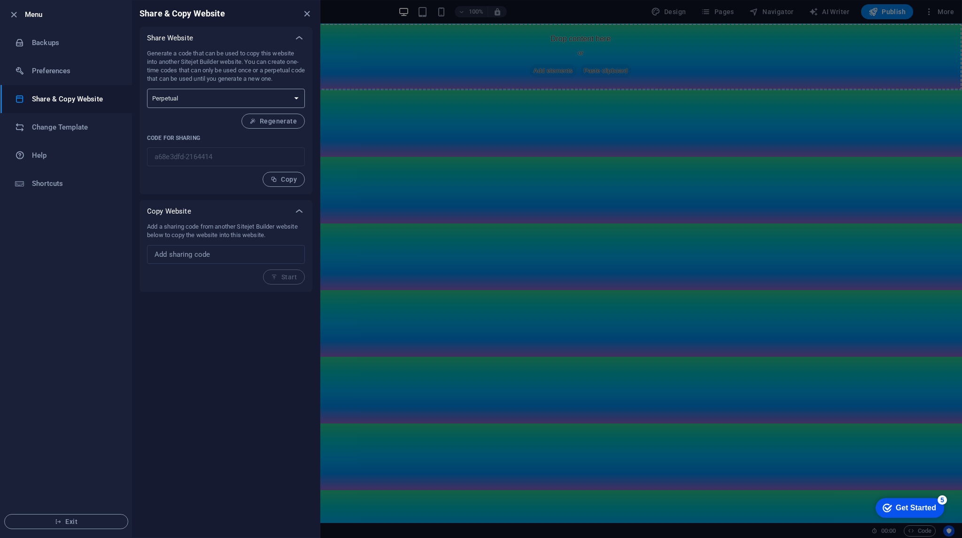
click at [215, 95] on select "One-time Perpetual" at bounding box center [226, 98] width 158 height 19
click at [78, 74] on h6 "Preferences" at bounding box center [75, 70] width 87 height 11
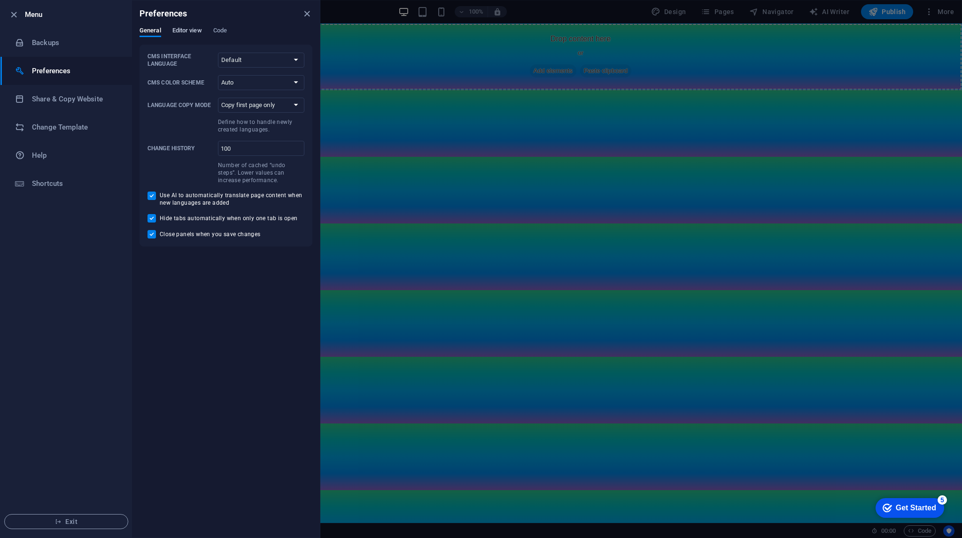
click at [188, 32] on span "Editor view" at bounding box center [187, 31] width 30 height 13
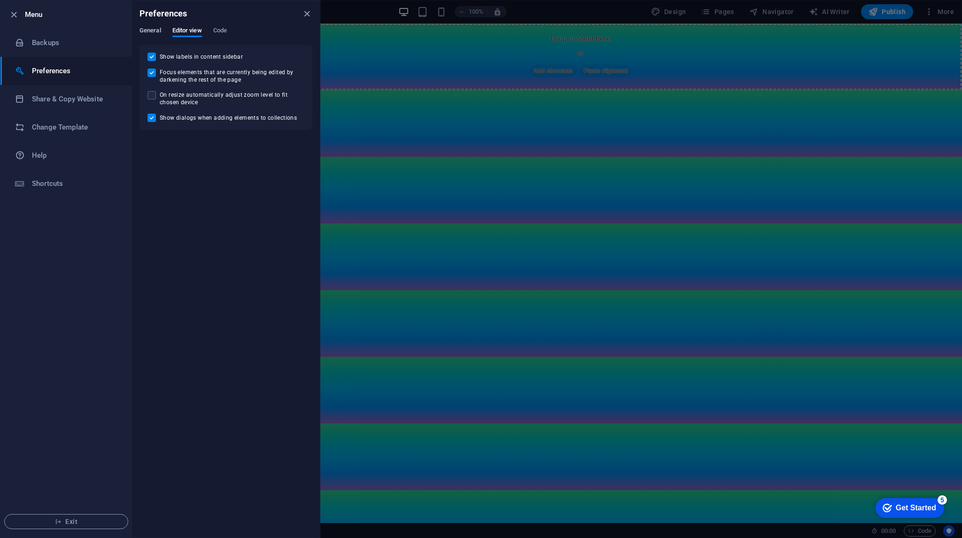
click at [154, 35] on span "General" at bounding box center [151, 31] width 22 height 13
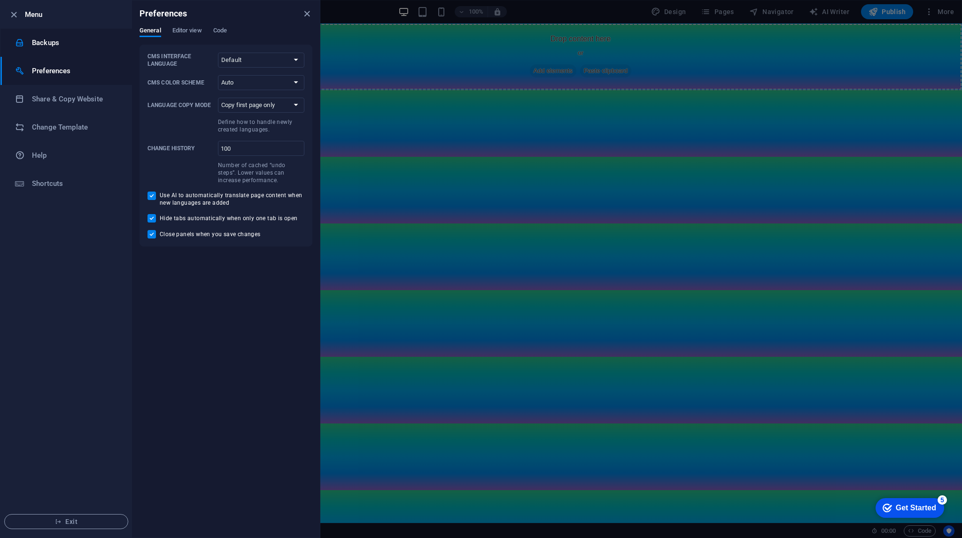
click at [70, 41] on h6 "Backups" at bounding box center [75, 42] width 87 height 11
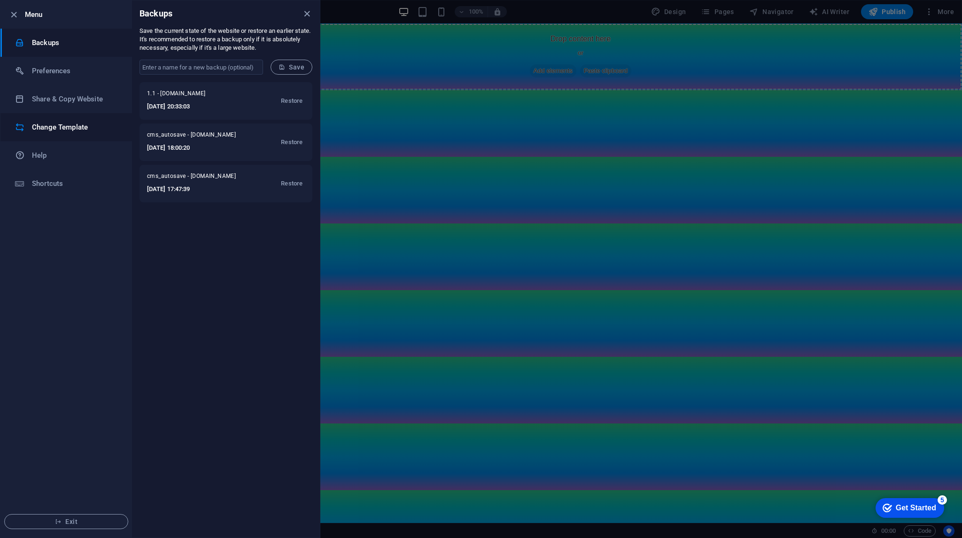
click at [67, 128] on h6 "Change Template" at bounding box center [75, 127] width 87 height 11
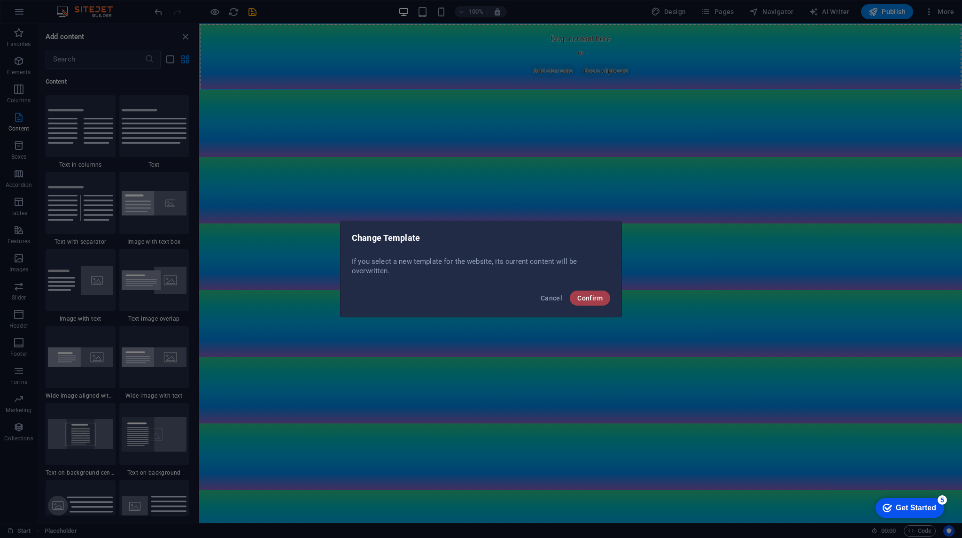
click at [600, 296] on span "Confirm" at bounding box center [589, 299] width 25 height 8
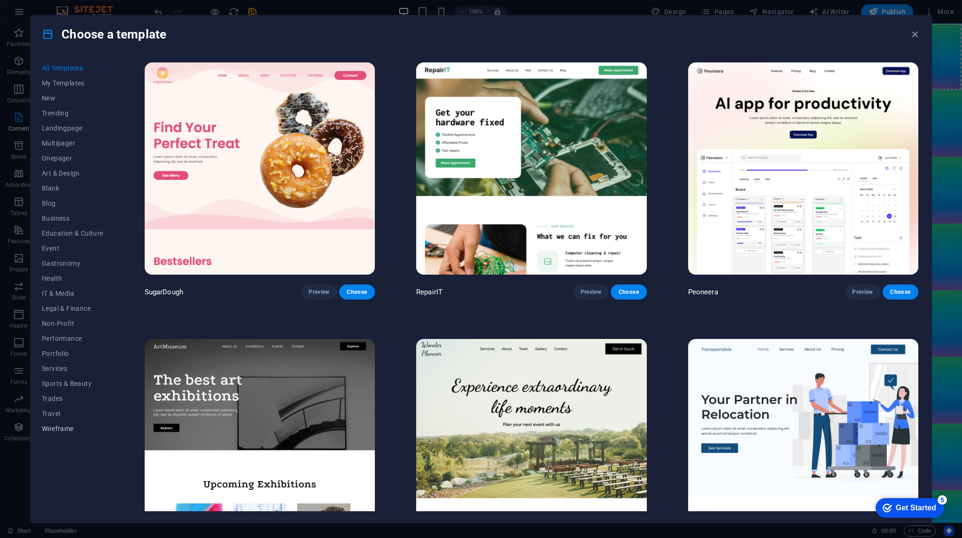
click at [64, 426] on span "Wireframe" at bounding box center [73, 429] width 62 height 8
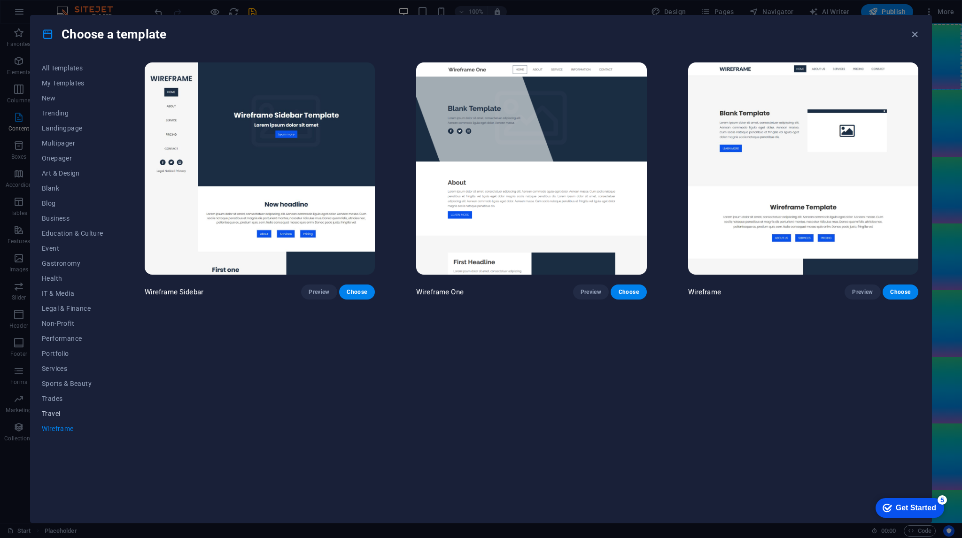
click at [54, 413] on span "Travel" at bounding box center [73, 414] width 62 height 8
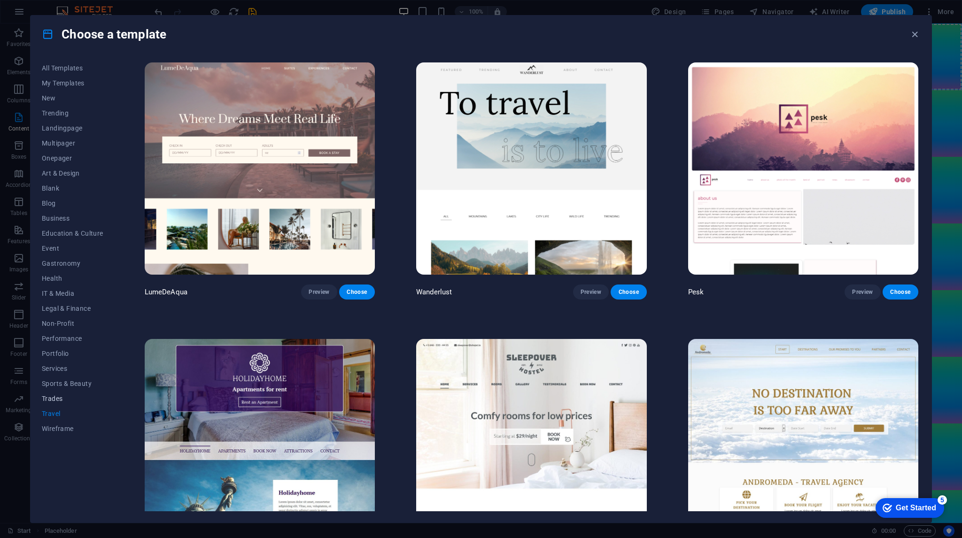
click at [60, 396] on span "Trades" at bounding box center [73, 399] width 62 height 8
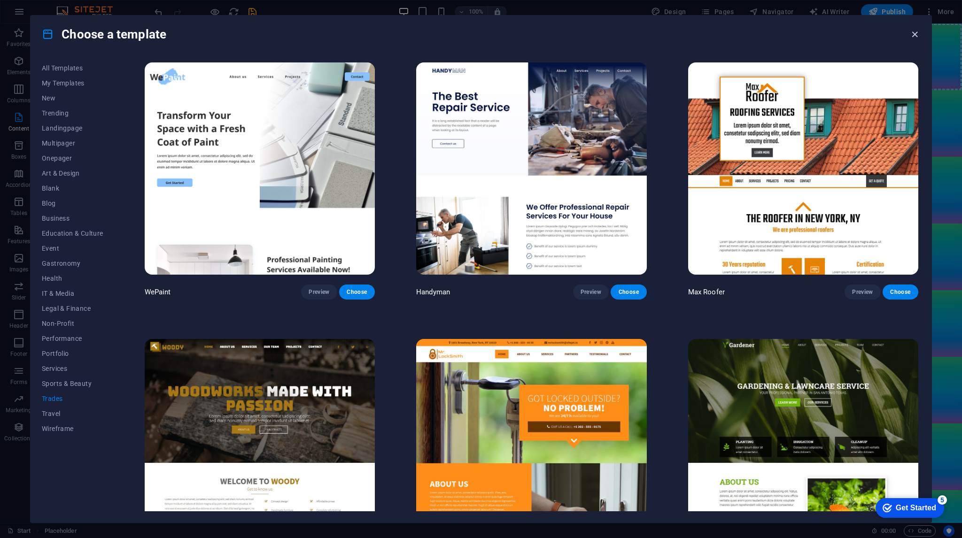
click at [911, 31] on icon "button" at bounding box center [914, 34] width 11 height 11
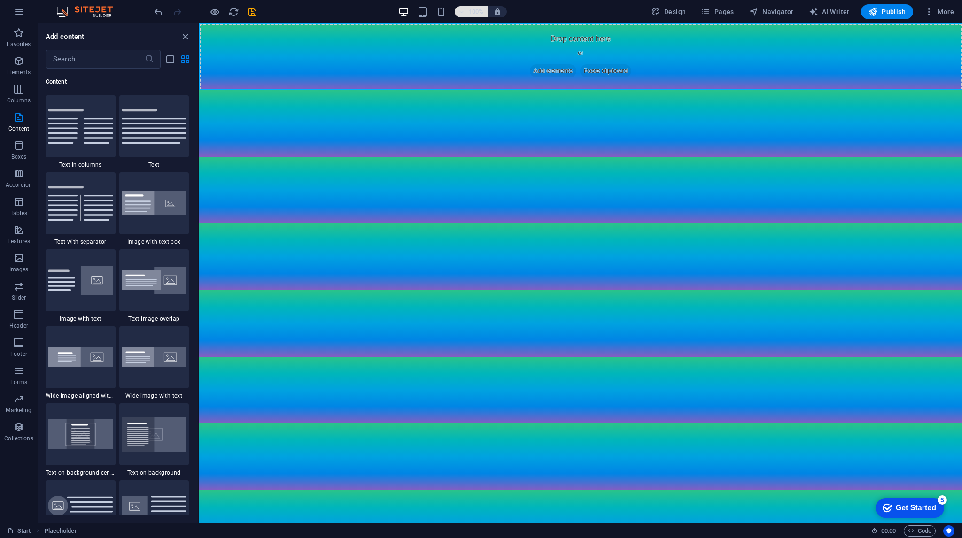
click at [472, 12] on h6 "100%" at bounding box center [476, 11] width 15 height 11
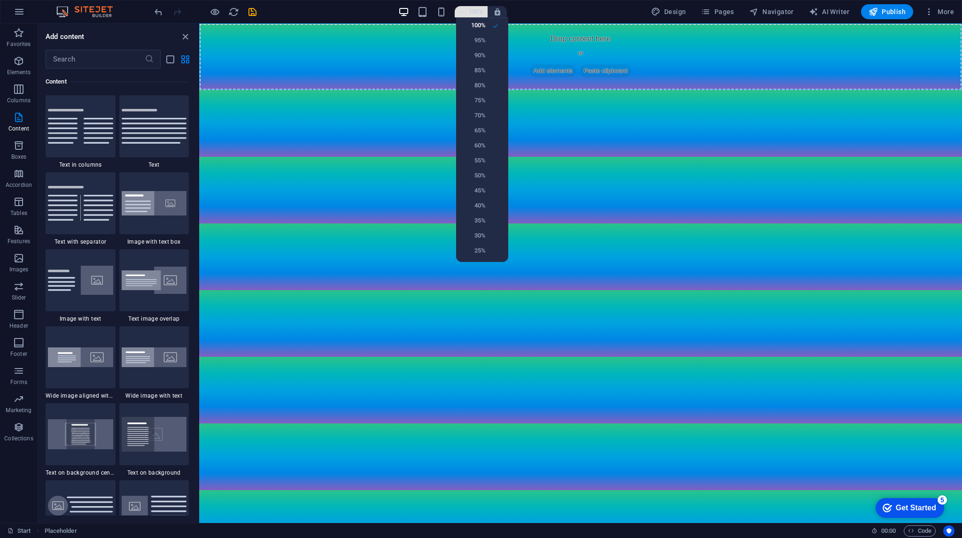
click at [472, 12] on div at bounding box center [481, 269] width 962 height 538
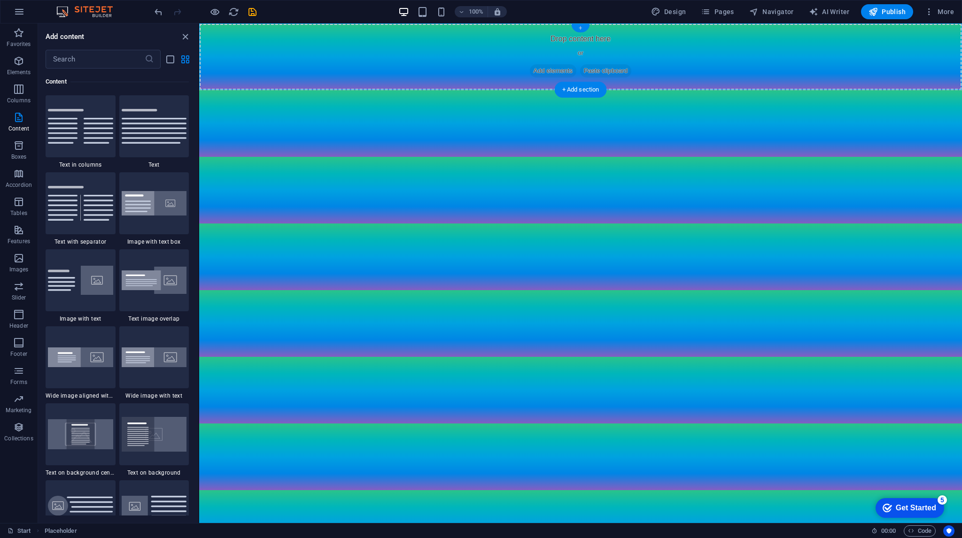
click at [580, 26] on div "+" at bounding box center [580, 28] width 18 height 8
click at [184, 39] on icon "close panel" at bounding box center [185, 36] width 11 height 11
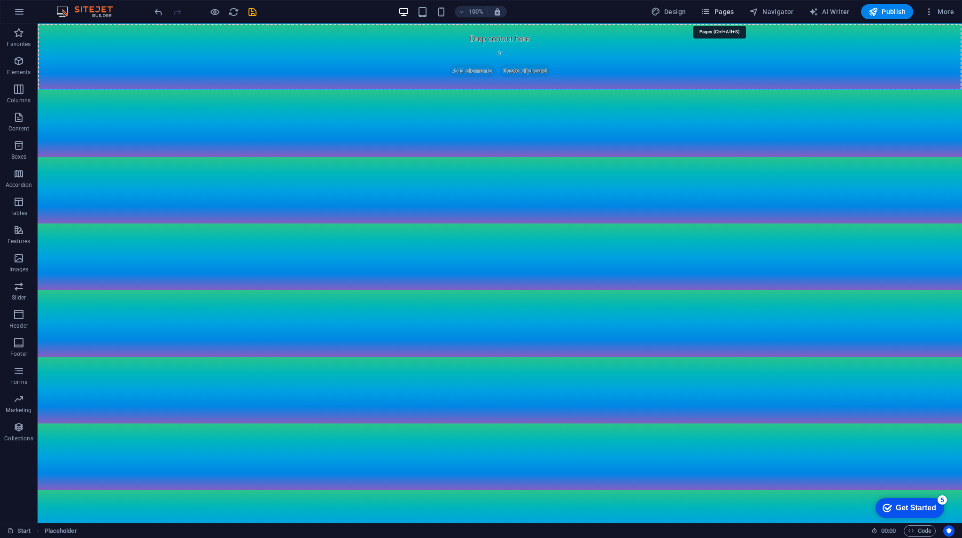
click at [727, 11] on span "Pages" at bounding box center [717, 11] width 33 height 9
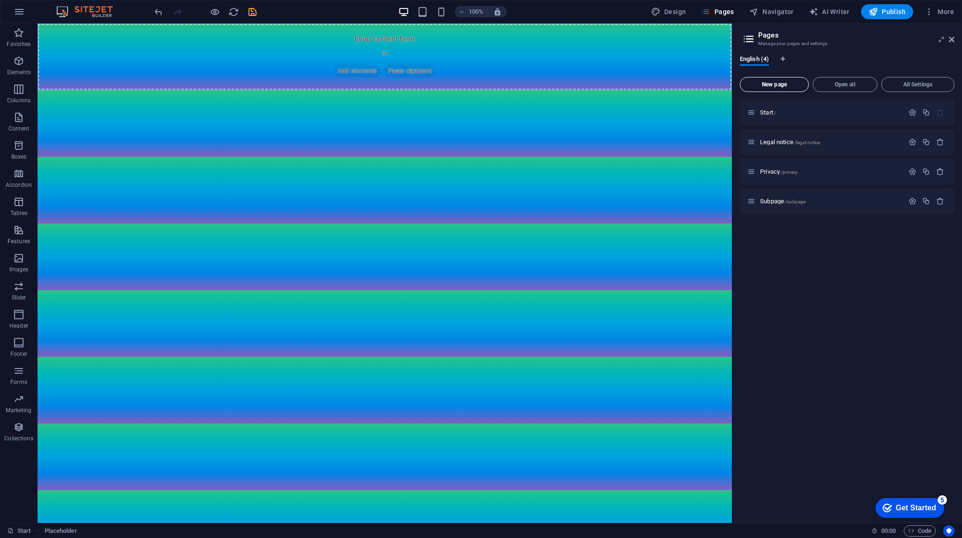
click at [787, 87] on span "New page" at bounding box center [774, 85] width 61 height 6
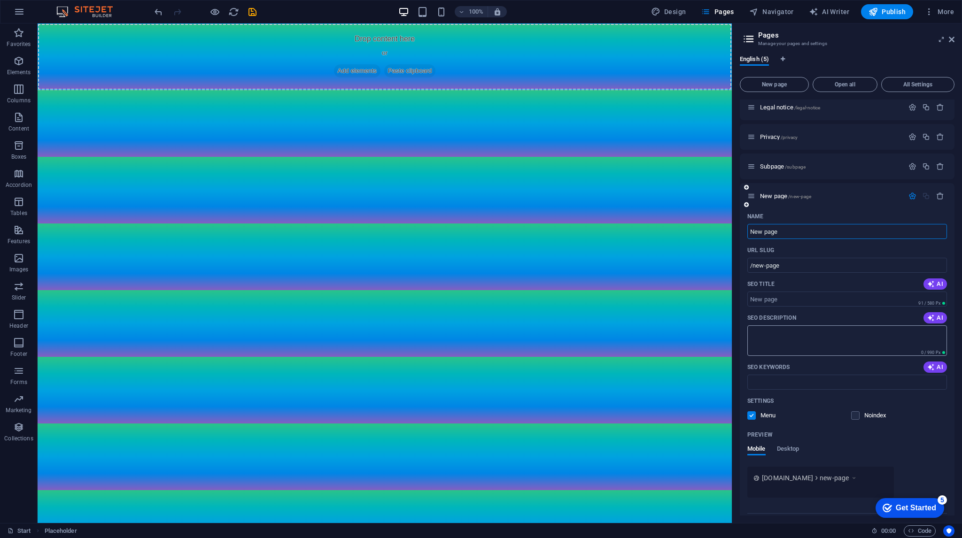
scroll to position [0, 0]
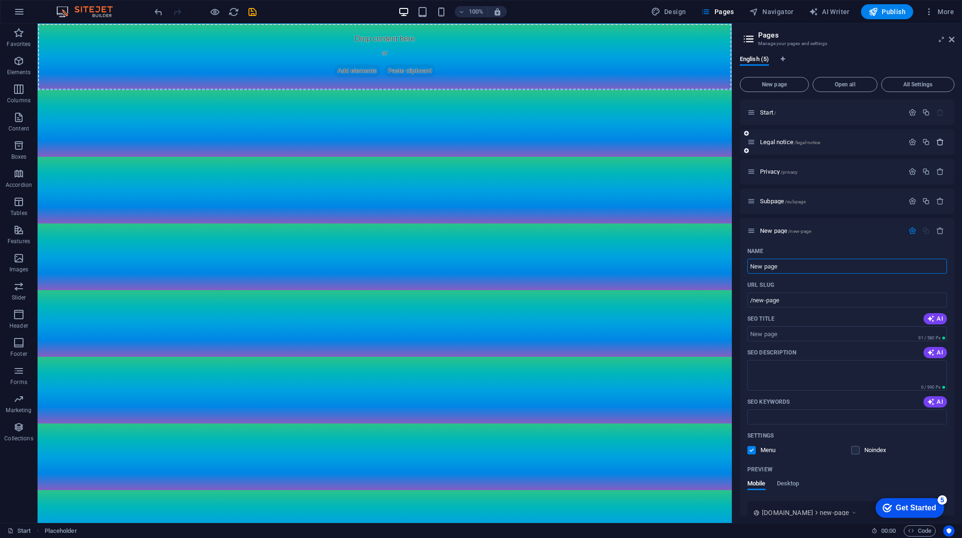
click at [940, 142] on icon "button" at bounding box center [940, 142] width 8 height 8
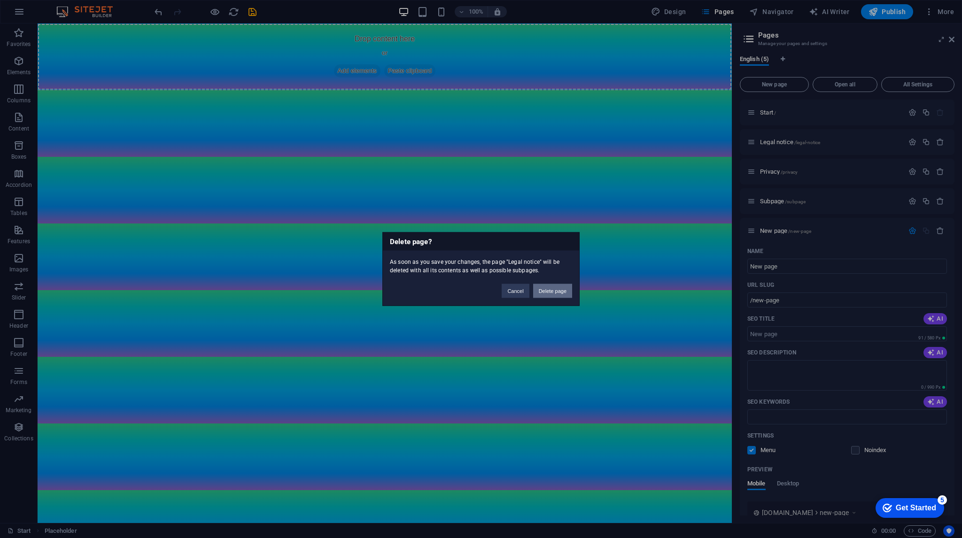
click at [552, 290] on button "Delete page" at bounding box center [552, 291] width 39 height 14
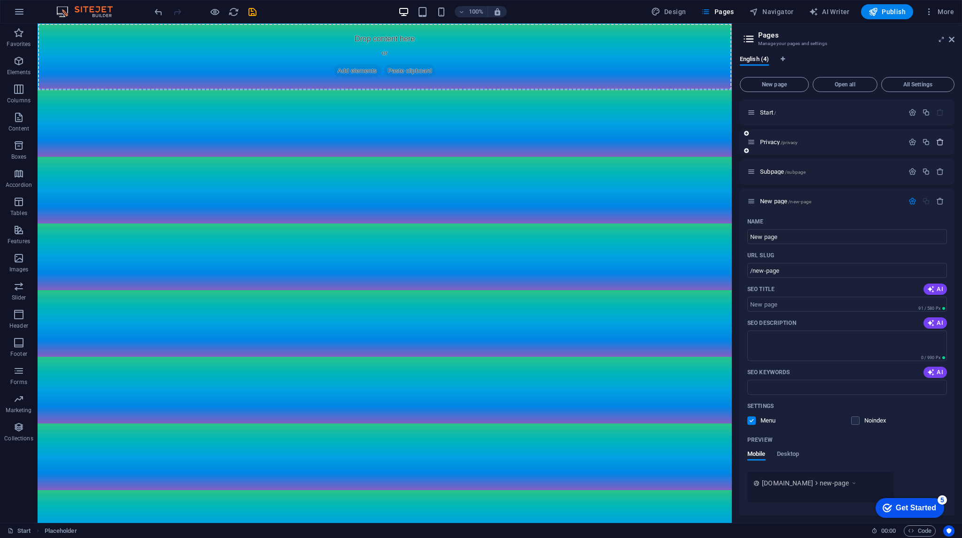
click at [937, 141] on icon "button" at bounding box center [940, 142] width 8 height 8
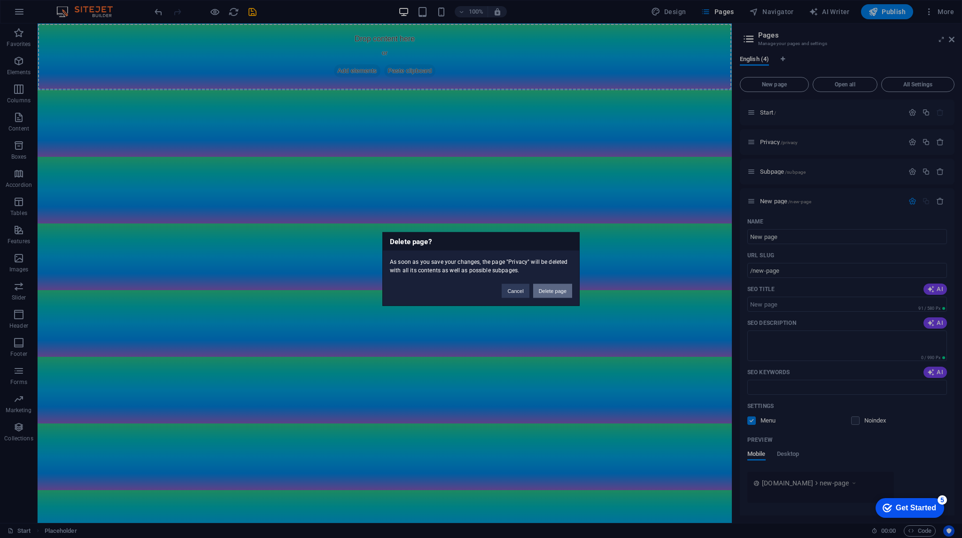
click at [559, 294] on button "Delete page" at bounding box center [552, 291] width 39 height 14
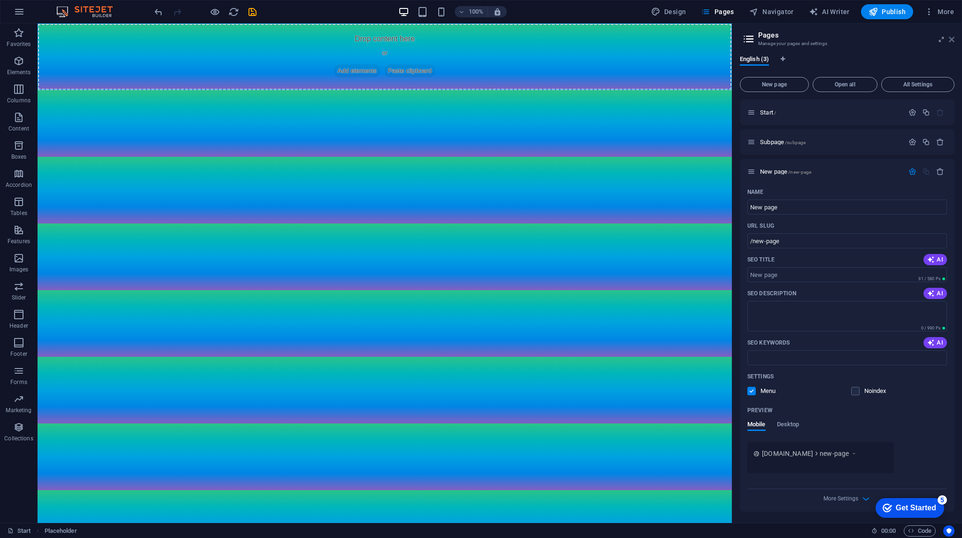
click at [953, 40] on icon at bounding box center [952, 40] width 6 height 8
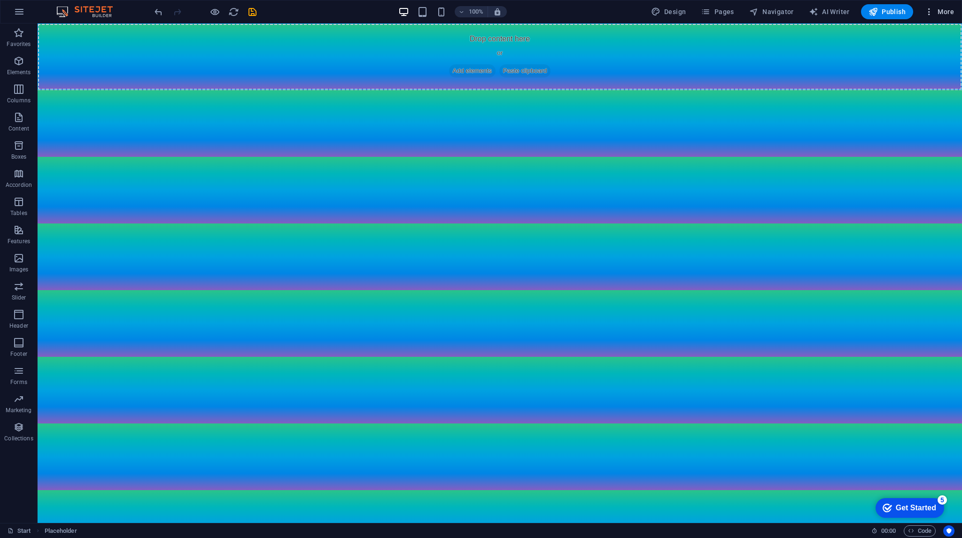
click at [943, 11] on span "More" at bounding box center [940, 11] width 30 height 9
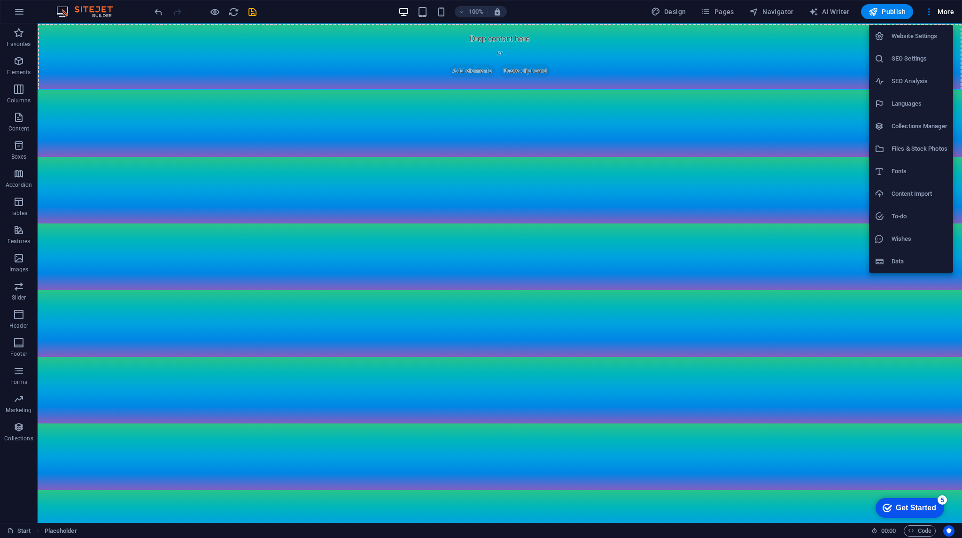
click at [90, 15] on div at bounding box center [481, 269] width 962 height 538
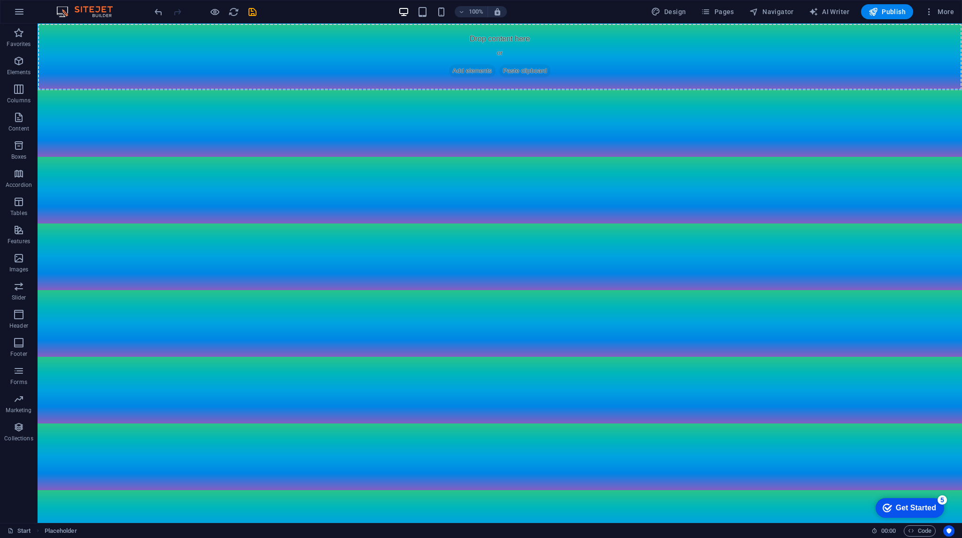
click at [24, 13] on div "Website Settings SEO Settings SEO Analysis Languages Collections Manager Files …" at bounding box center [481, 272] width 962 height 533
click at [25, 16] on button "button" at bounding box center [19, 11] width 23 height 23
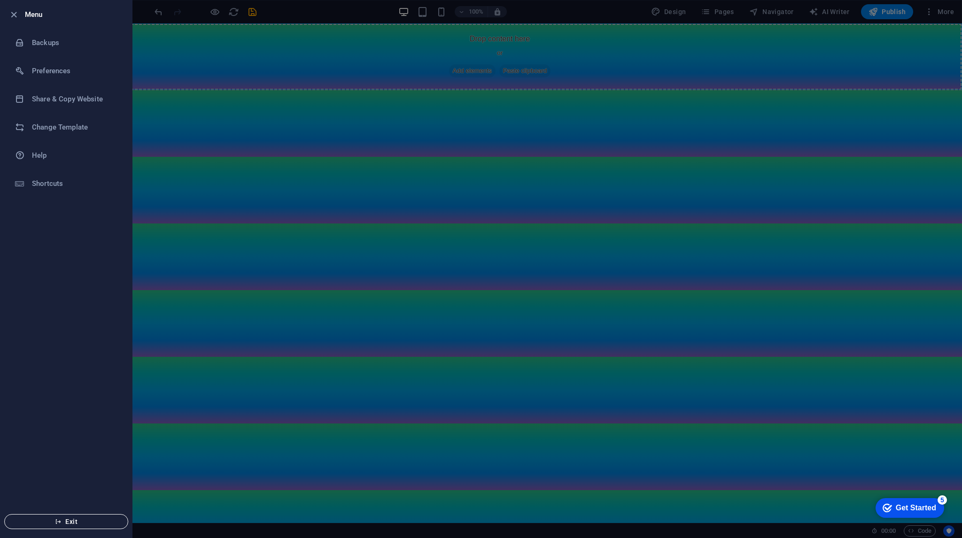
click at [70, 521] on span "Exit" at bounding box center [66, 522] width 108 height 8
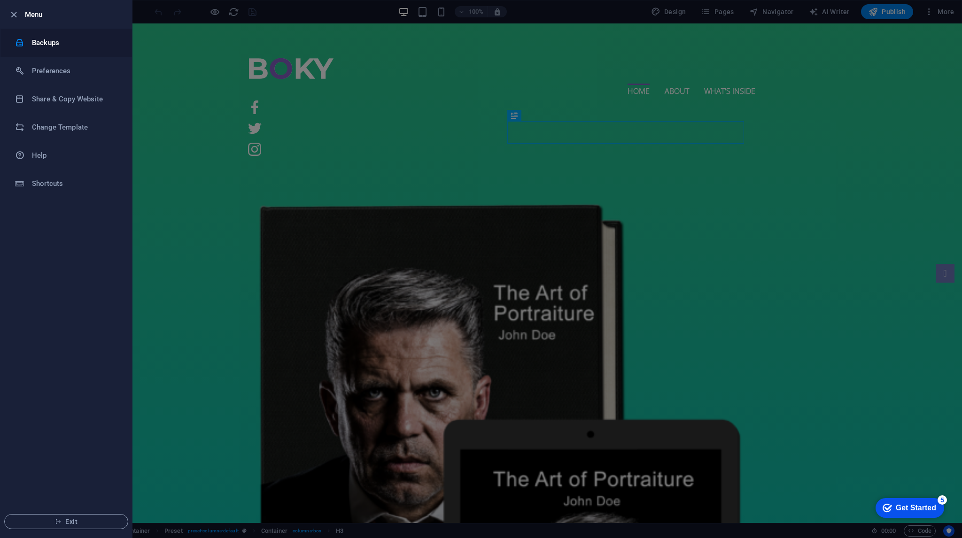
click at [55, 42] on h6 "Backups" at bounding box center [75, 42] width 87 height 11
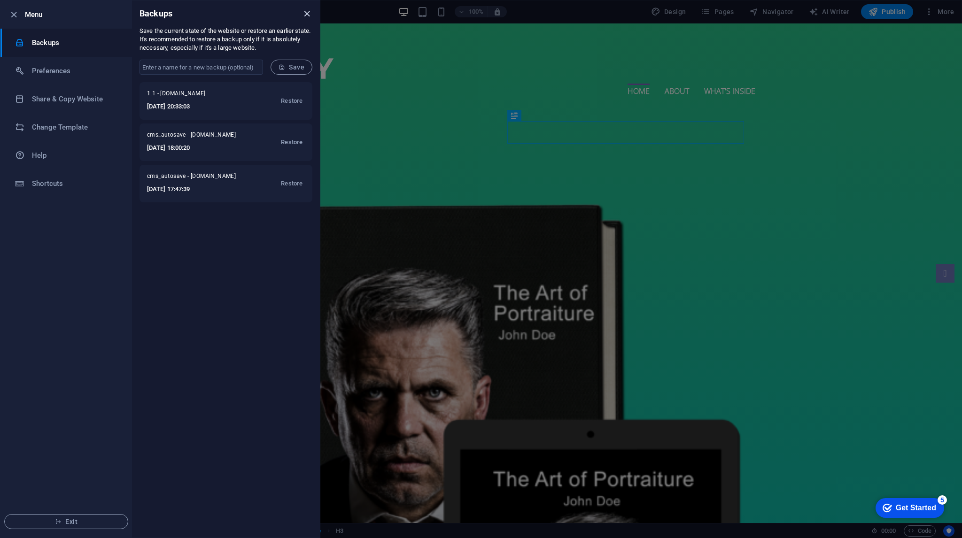
click at [304, 16] on icon "close" at bounding box center [307, 13] width 11 height 11
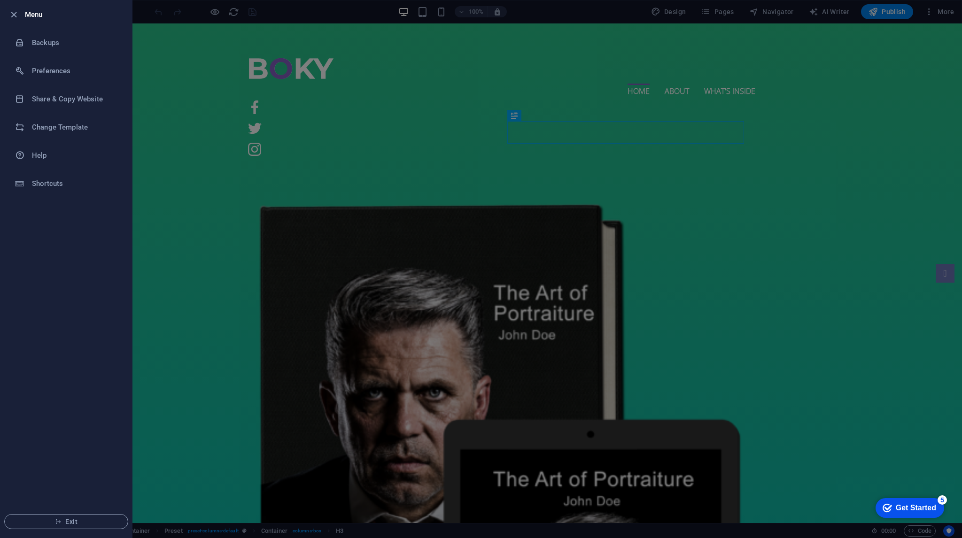
click at [855, 149] on div at bounding box center [481, 269] width 962 height 538
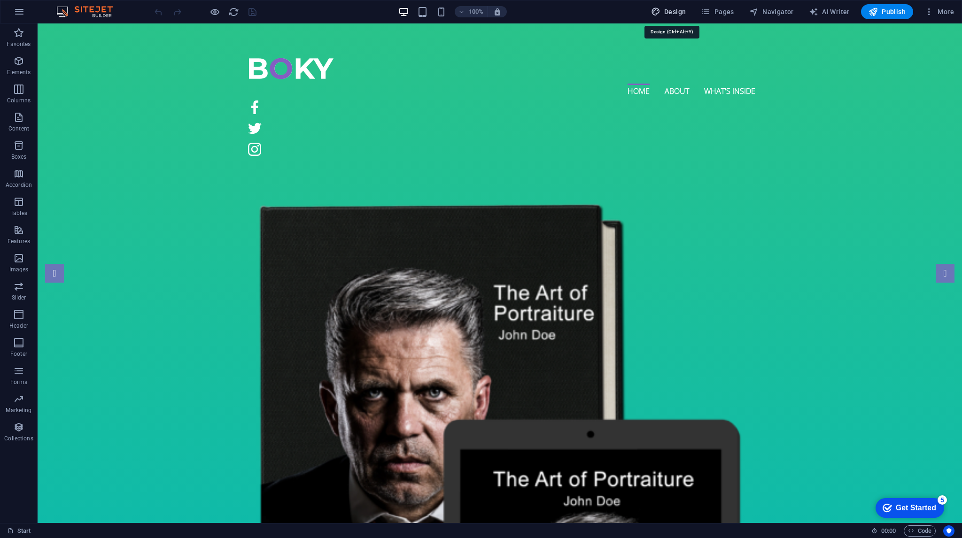
click at [689, 10] on button "Design" at bounding box center [668, 11] width 43 height 15
select select "px"
select select "300"
select select "px"
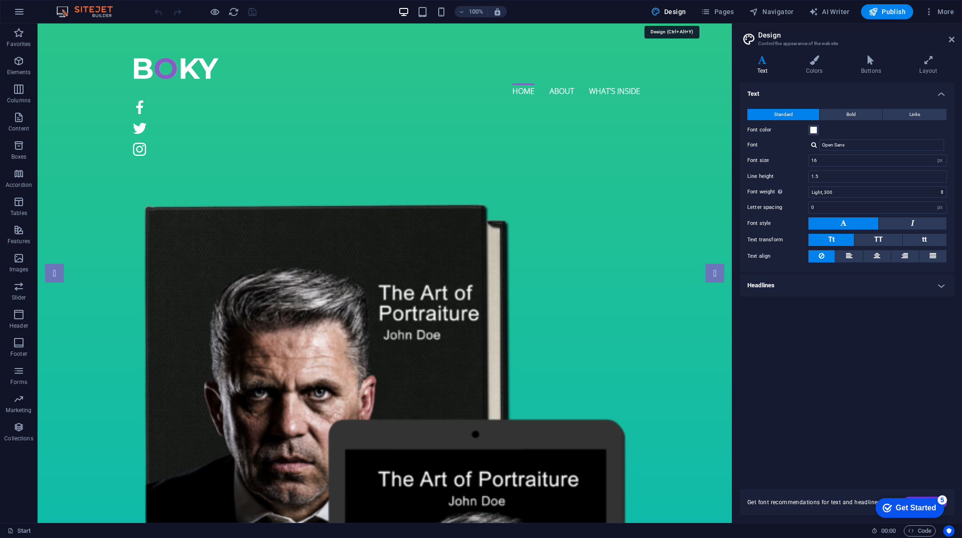
click at [689, 10] on button "Design" at bounding box center [668, 11] width 43 height 15
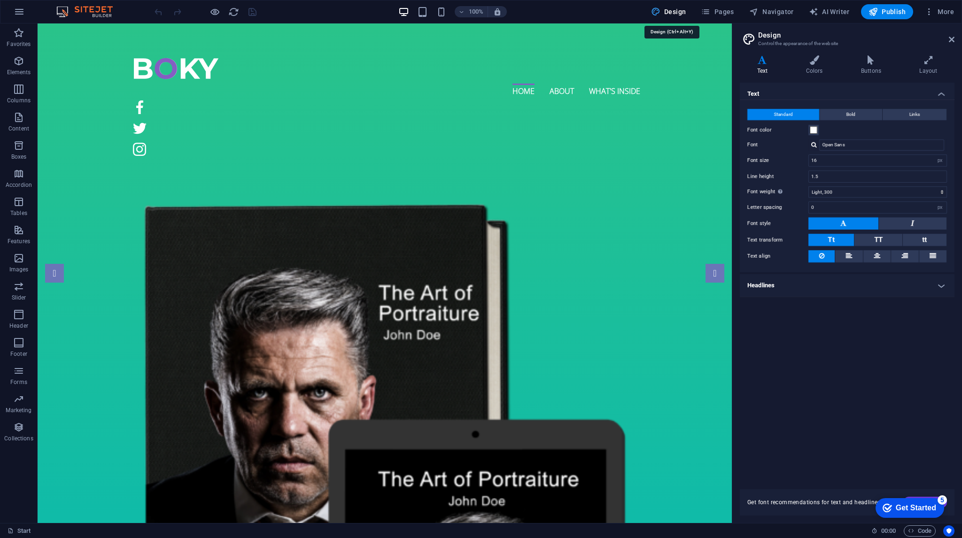
click at [689, 10] on button "Design" at bounding box center [668, 11] width 43 height 15
click at [944, 12] on span "More" at bounding box center [940, 11] width 30 height 9
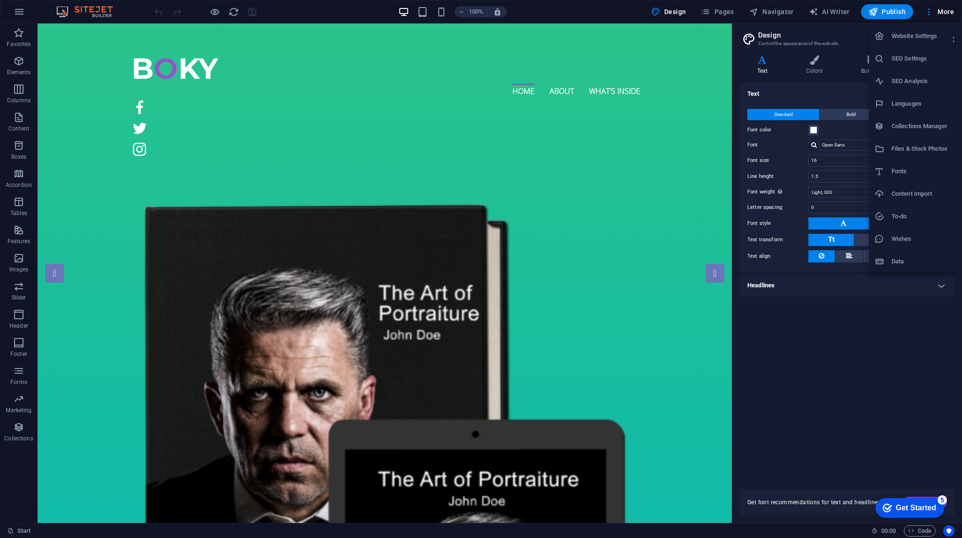
click at [582, 12] on div at bounding box center [481, 269] width 962 height 538
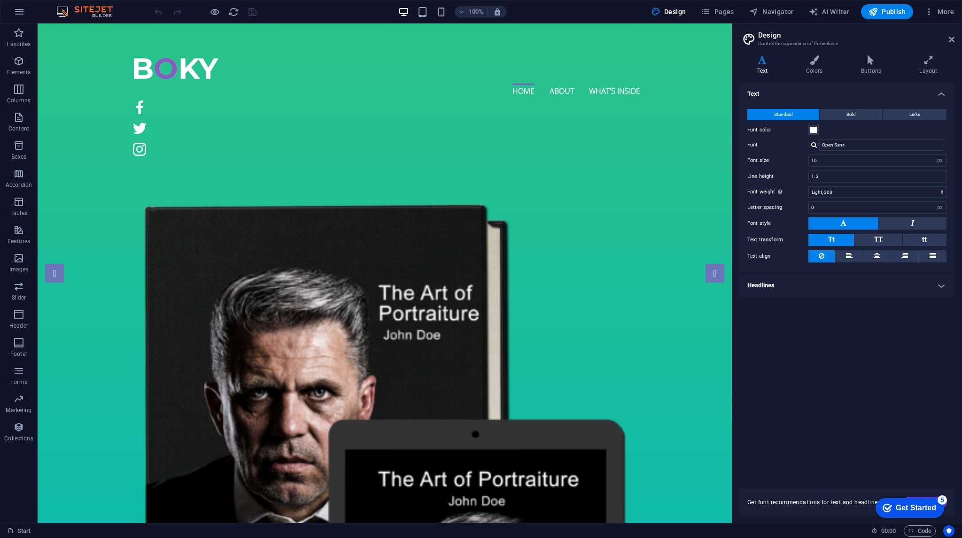
click at [787, 365] on div "Text Standard Bold Links Font color Font Open Sans Font size 16 rem px Line hei…" at bounding box center [847, 281] width 215 height 396
click at [802, 342] on div "Text Standard Bold Links Font color Font Open Sans Font size 16 rem px Line hei…" at bounding box center [847, 281] width 215 height 396
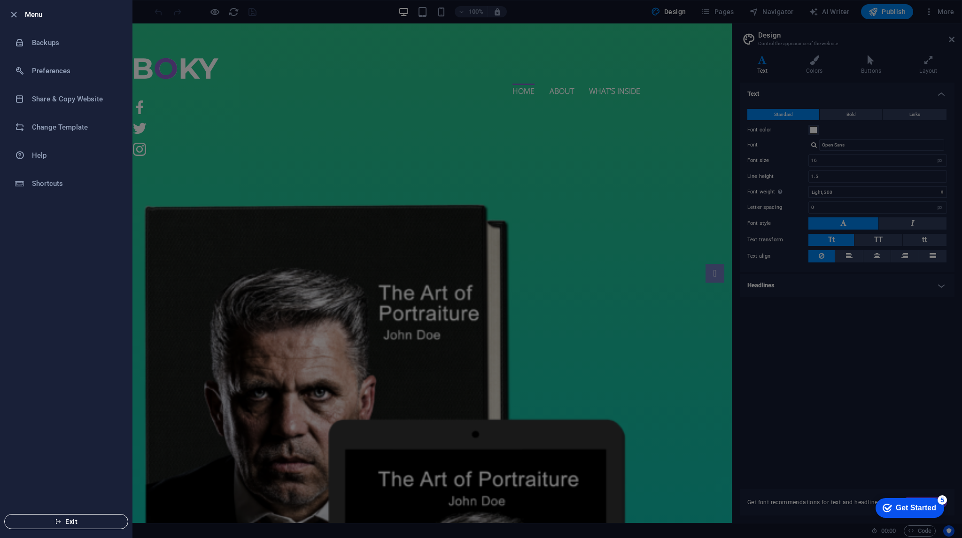
drag, startPoint x: 83, startPoint y: 519, endPoint x: 78, endPoint y: 518, distance: 4.8
click at [83, 519] on span "Exit" at bounding box center [66, 522] width 108 height 8
